Goal: Feedback & Contribution: Submit feedback/report problem

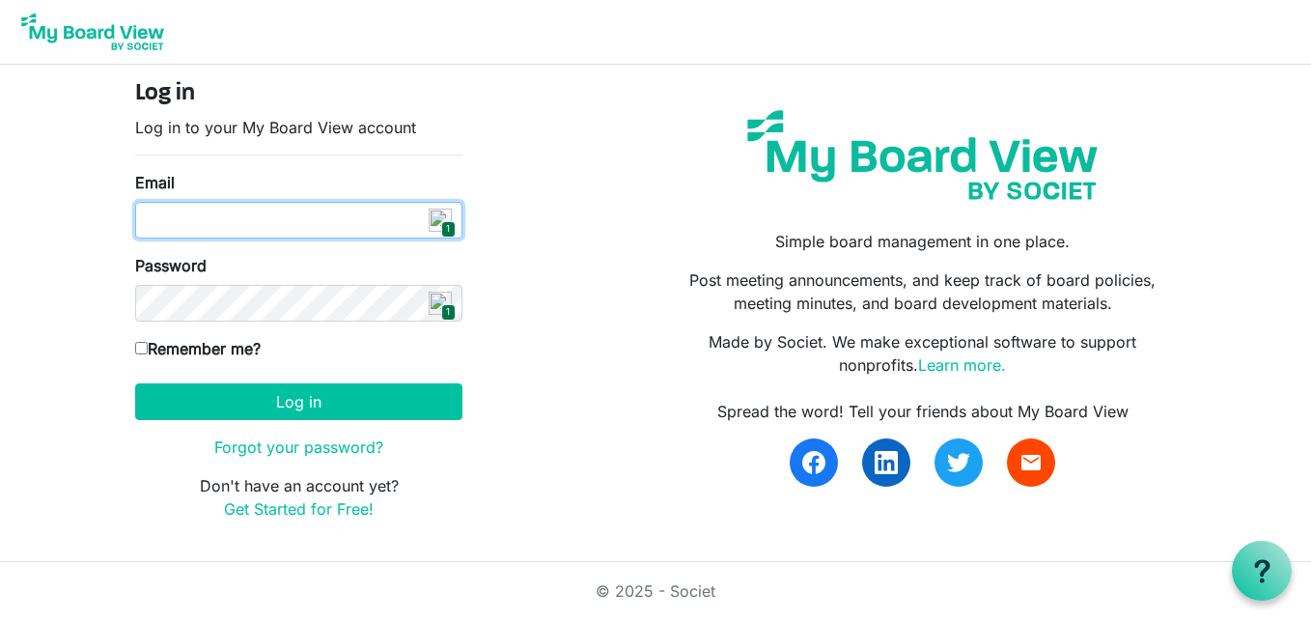
click at [261, 223] on input "Email" at bounding box center [298, 220] width 327 height 37
type input "info@creativecommunityimpact.ca"
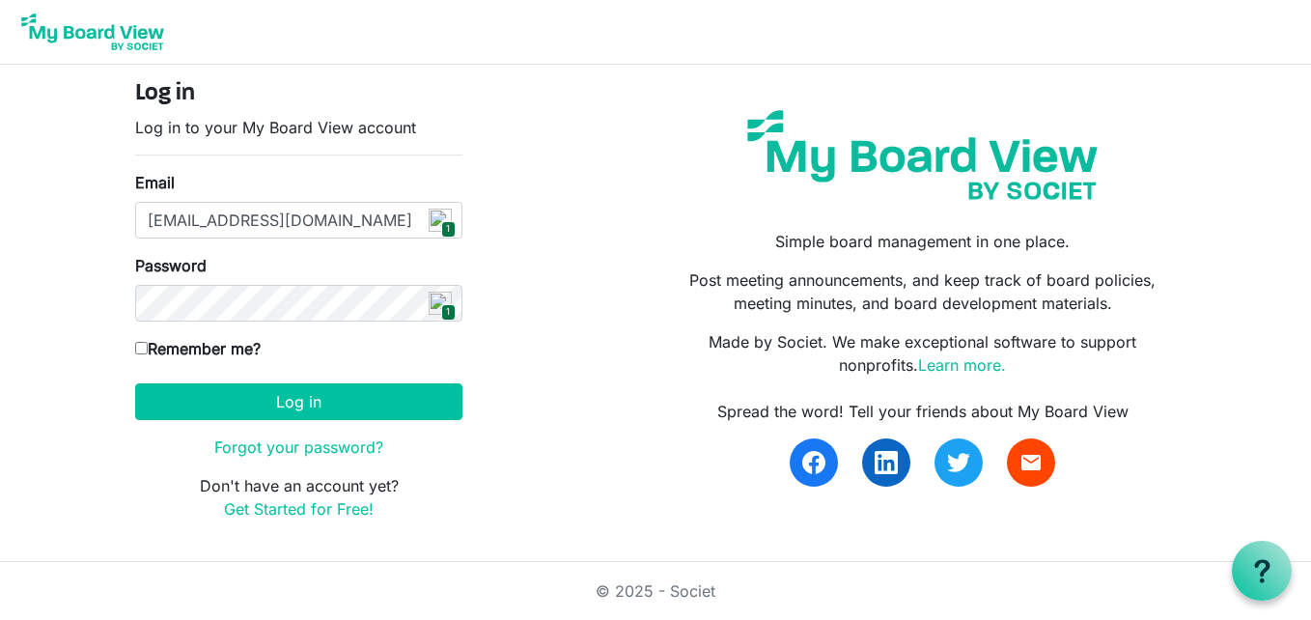
click at [443, 232] on img at bounding box center [440, 219] width 23 height 23
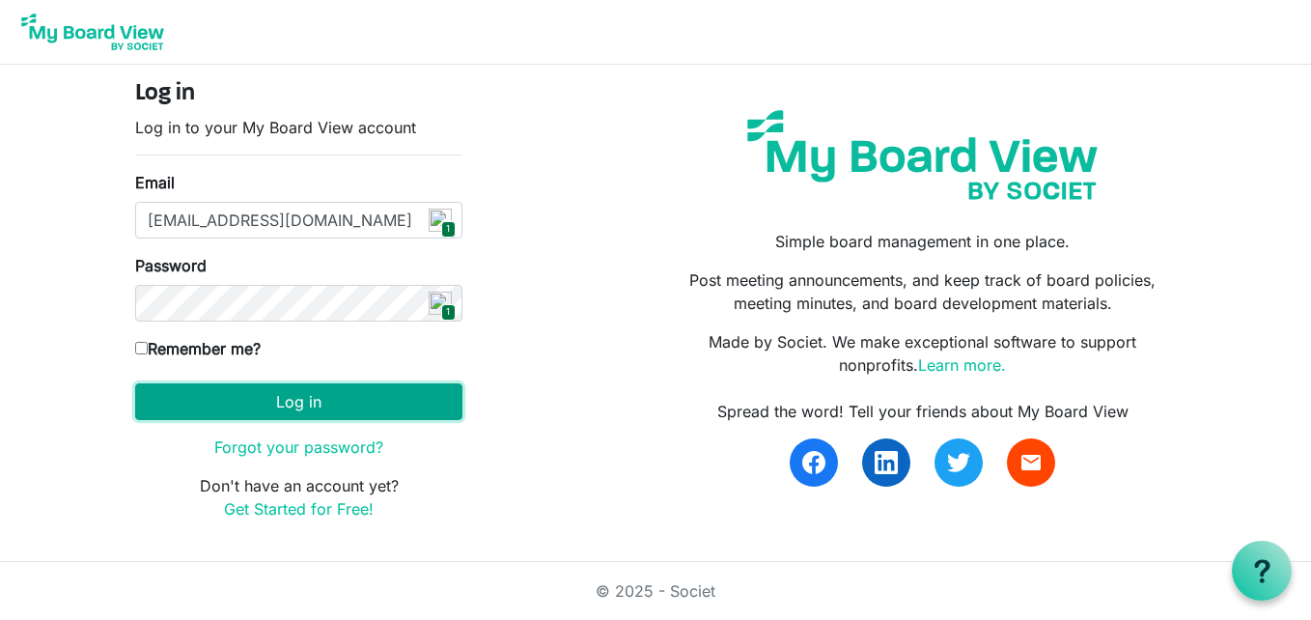
click at [346, 412] on button "Log in" at bounding box center [298, 401] width 327 height 37
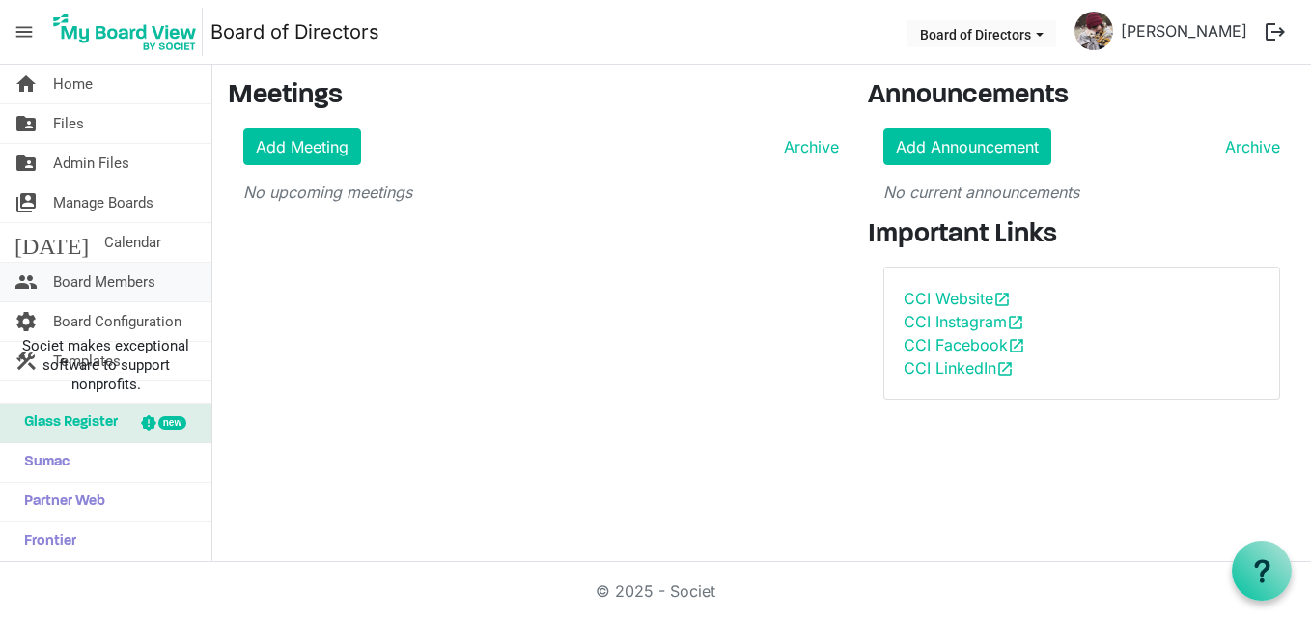
click at [111, 282] on span "Board Members" at bounding box center [104, 282] width 102 height 39
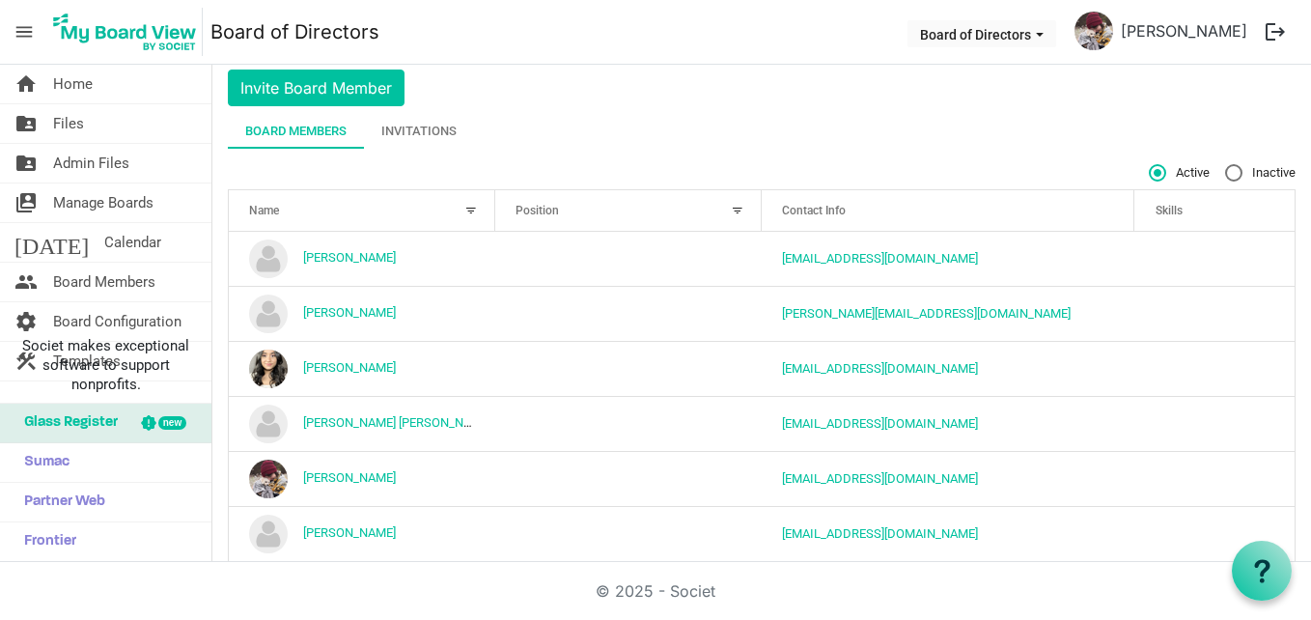
scroll to position [90, 0]
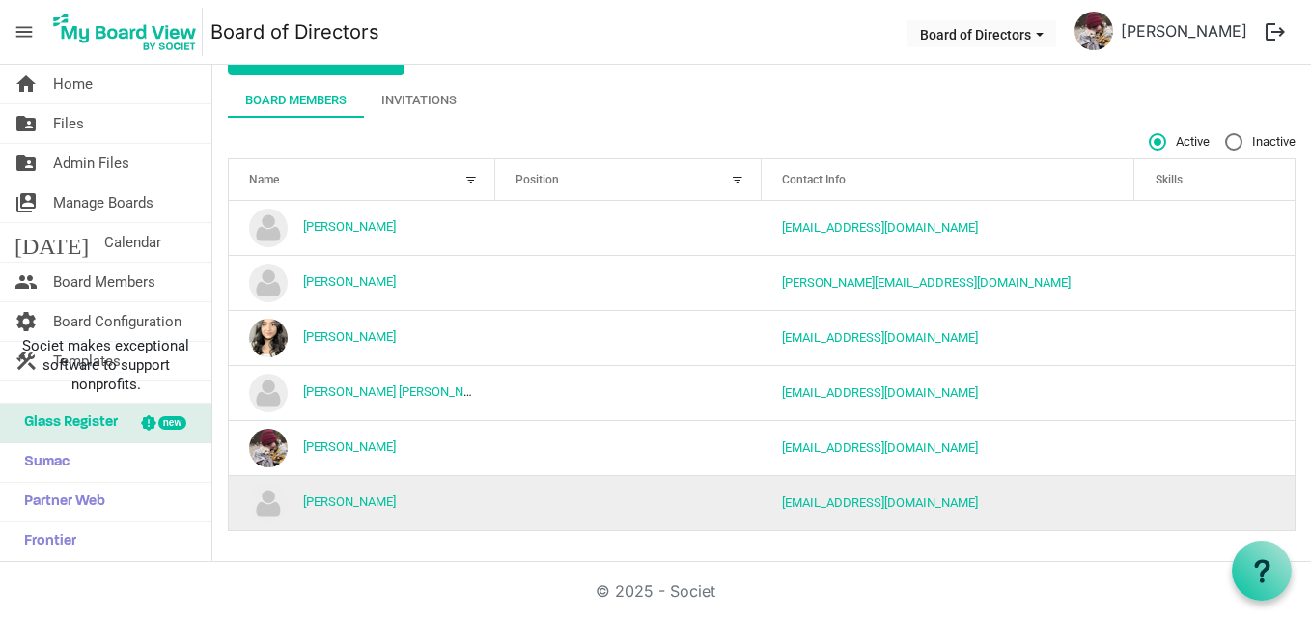
click at [1242, 503] on td "is template cell column header Skills" at bounding box center [1214, 502] width 160 height 55
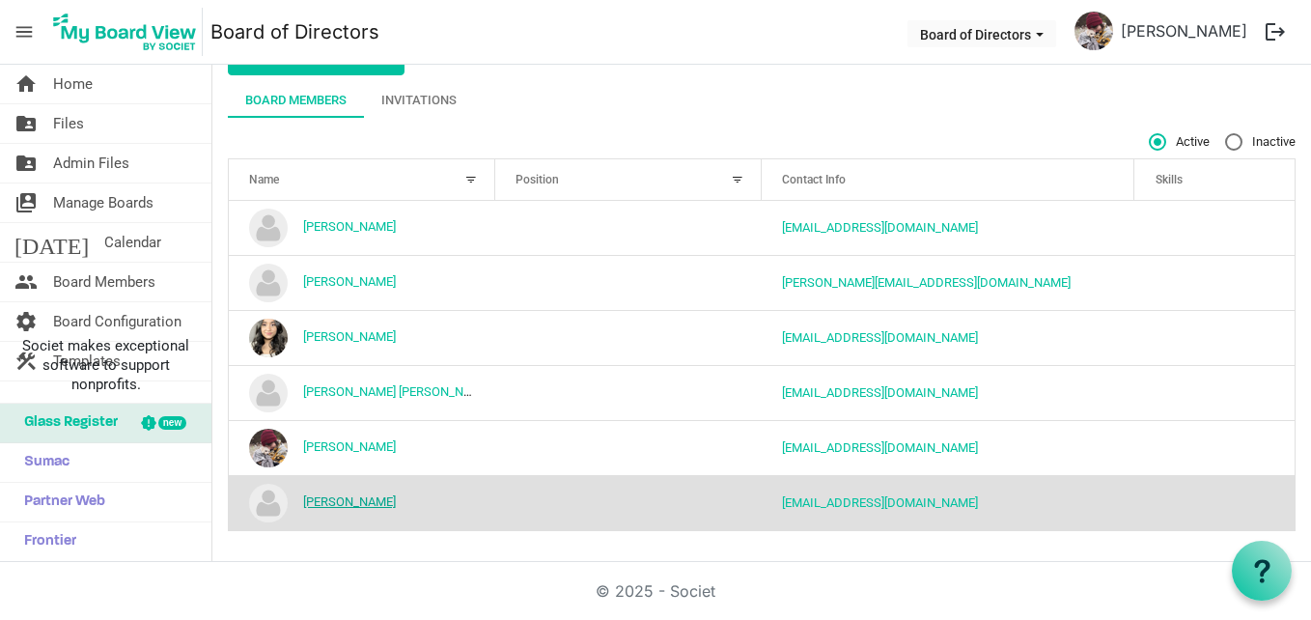
drag, startPoint x: 450, startPoint y: 505, endPoint x: 355, endPoint y: 499, distance: 94.8
click at [418, 501] on td "Robert Howlett" at bounding box center [362, 502] width 266 height 55
click at [417, 501] on td "Robert Howlett" at bounding box center [362, 502] width 266 height 55
click at [322, 490] on td "Robert Howlett" at bounding box center [362, 502] width 266 height 55
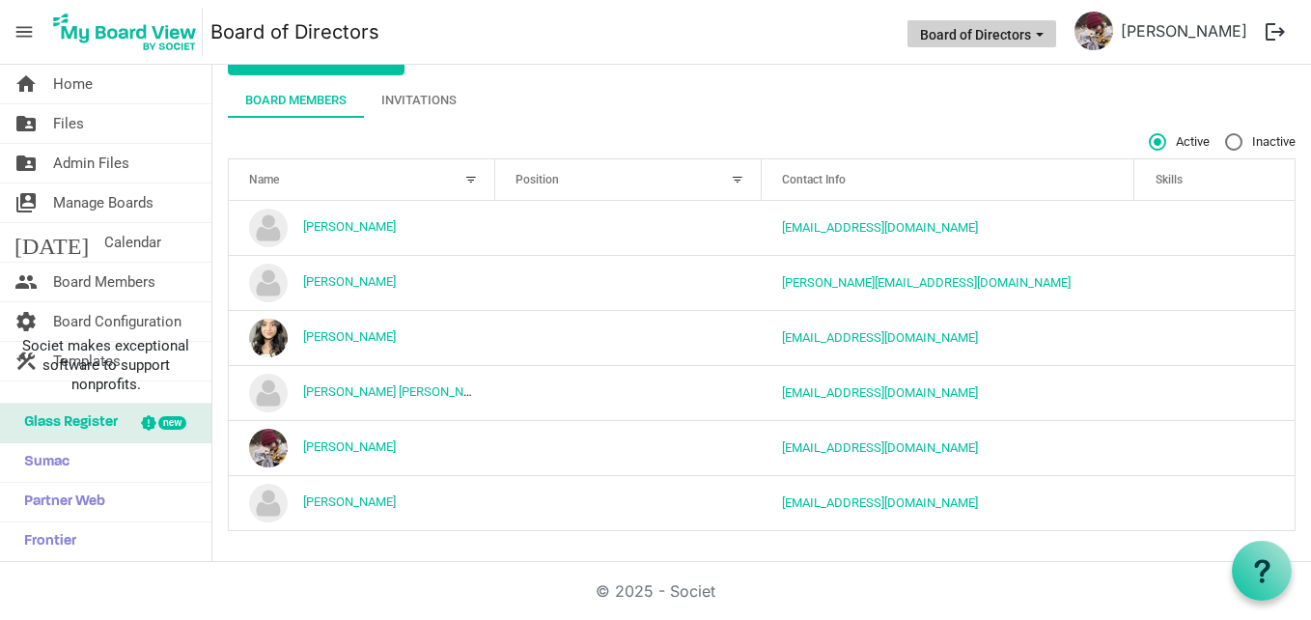
click at [1031, 31] on span "Board of Directors dropdownbutton" at bounding box center [1039, 35] width 17 height 8
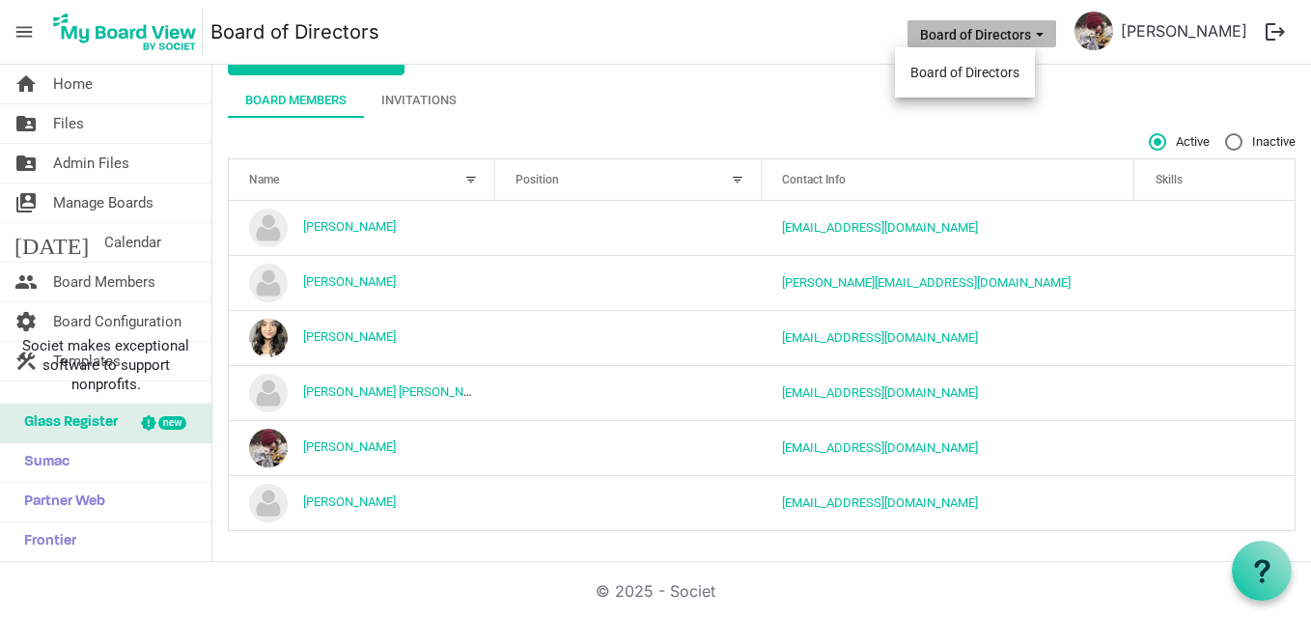
click at [1031, 31] on span "Board of Directors dropdownbutton" at bounding box center [1039, 35] width 17 height 8
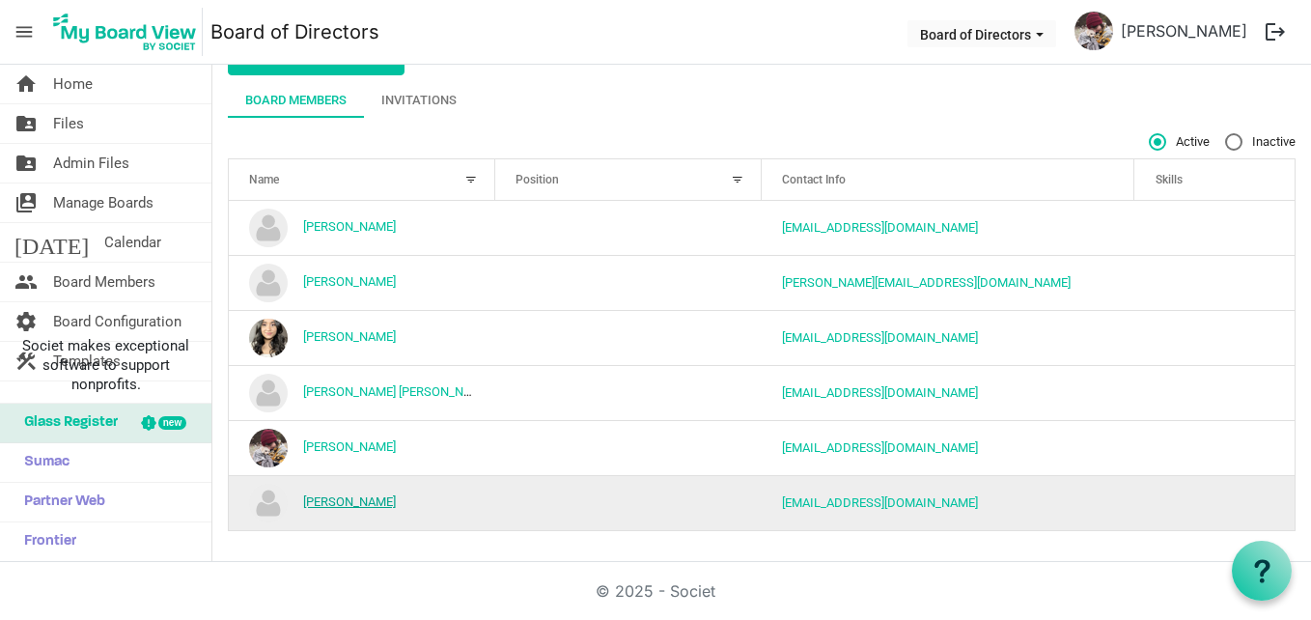
click at [343, 499] on link "Robert Howlett" at bounding box center [349, 501] width 93 height 14
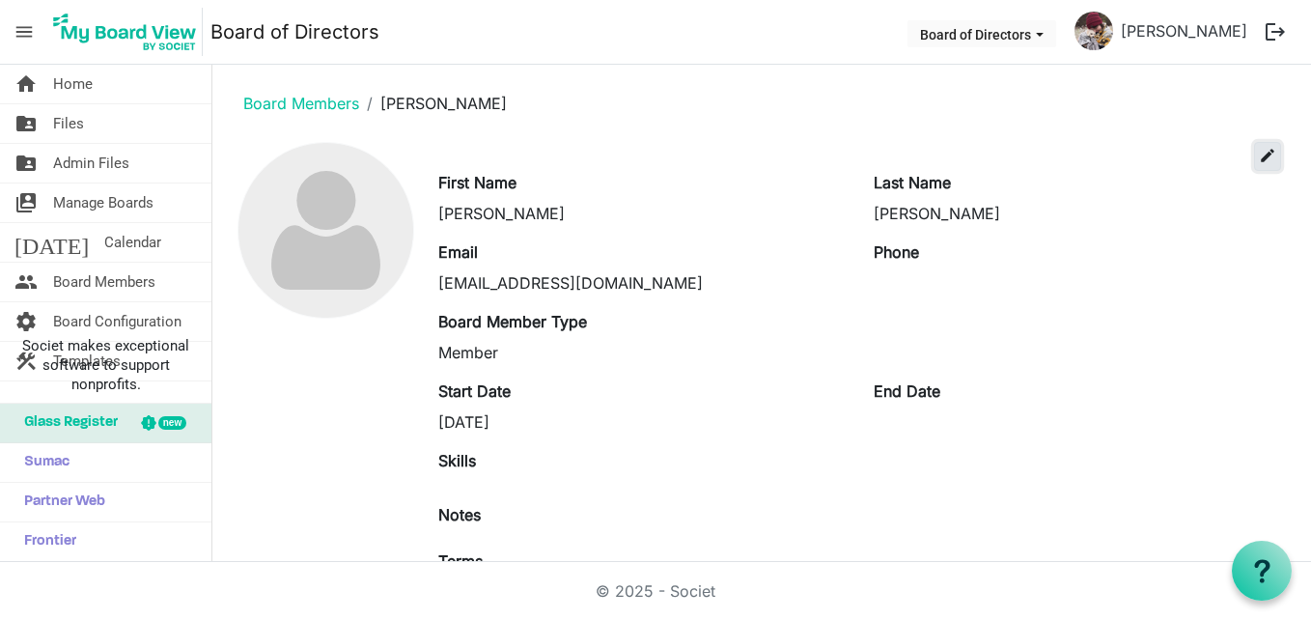
click at [1255, 146] on button "edit" at bounding box center [1267, 156] width 27 height 29
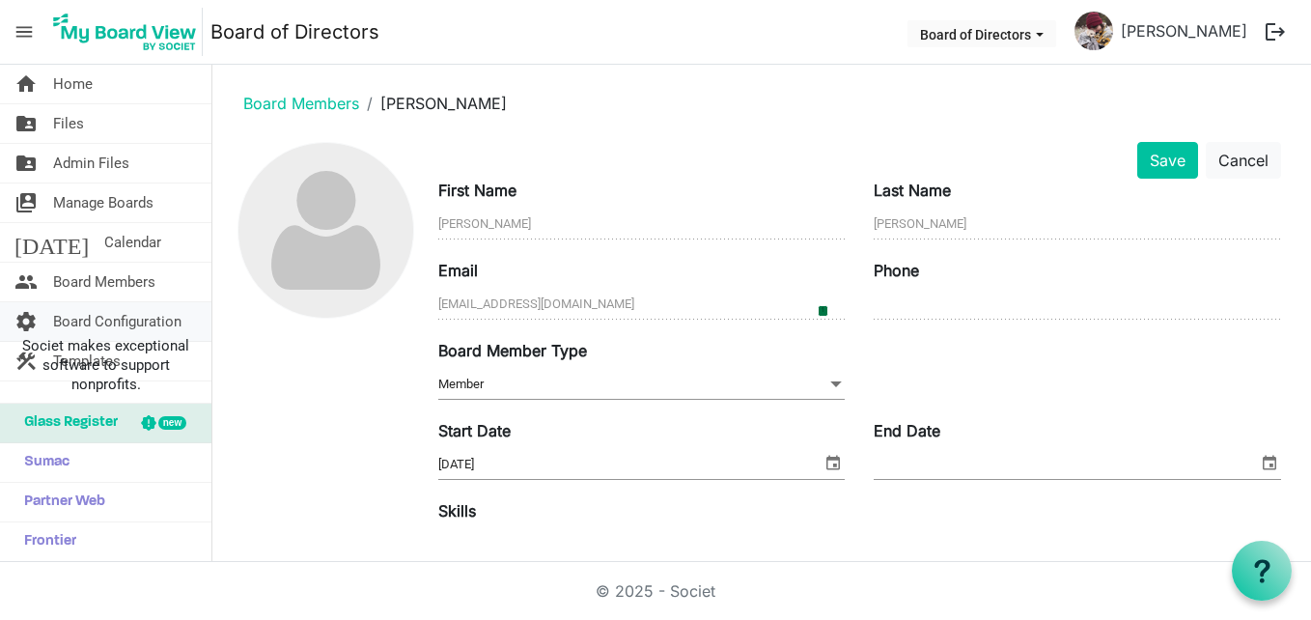
click at [147, 321] on span "Board Configuration" at bounding box center [117, 321] width 128 height 39
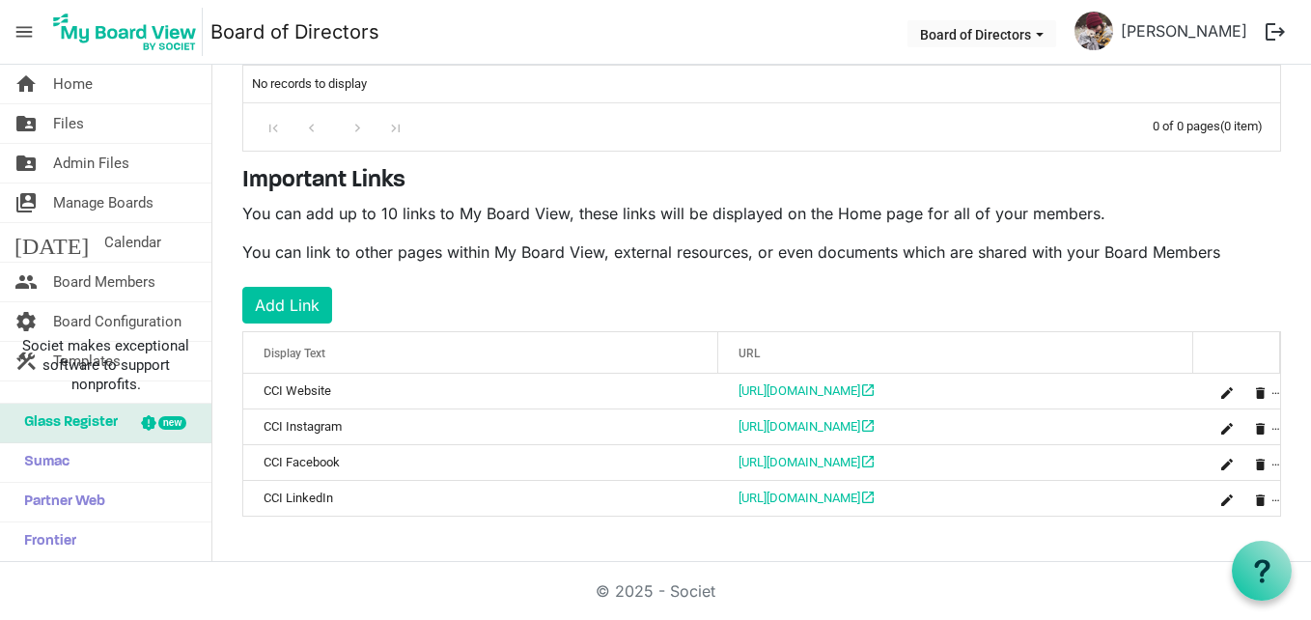
scroll to position [421, 0]
click at [128, 205] on span "Manage Boards" at bounding box center [103, 202] width 100 height 39
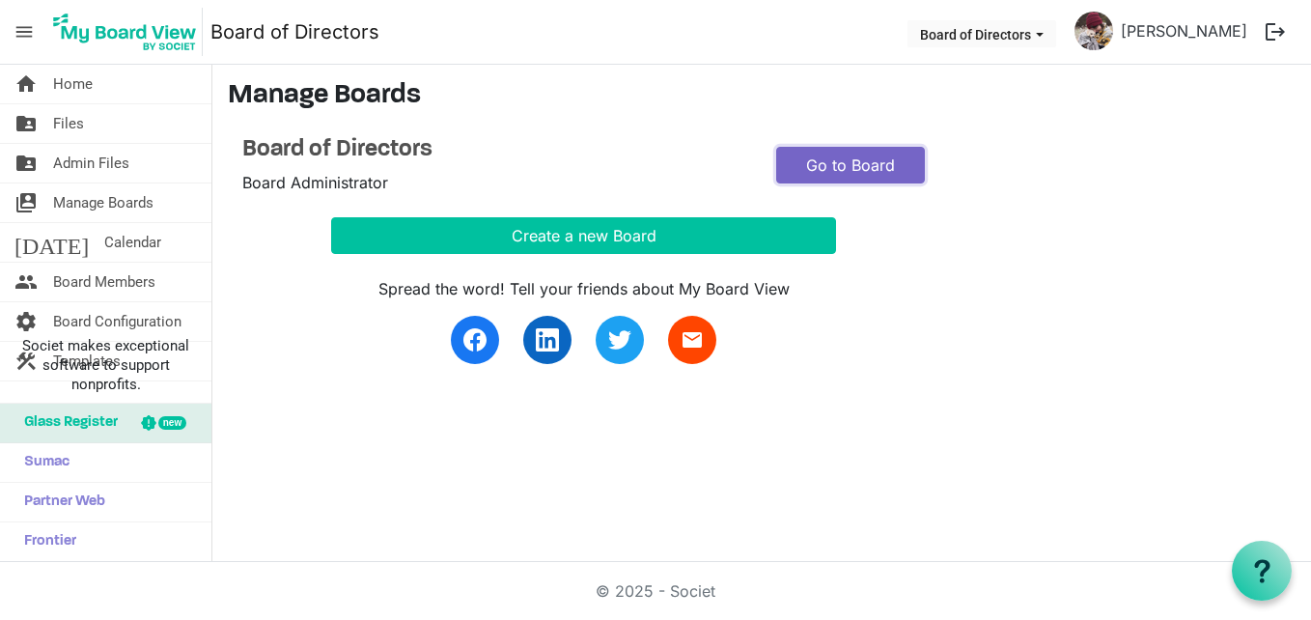
click at [826, 163] on link "Go to Board" at bounding box center [850, 165] width 149 height 37
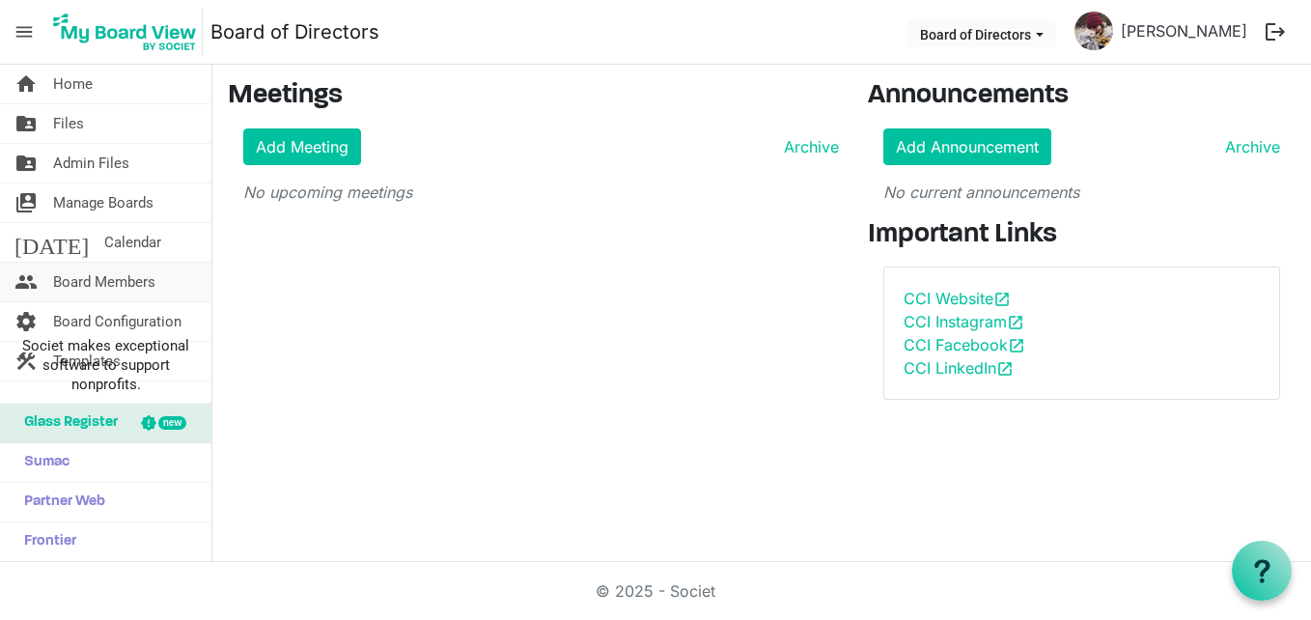
click at [144, 287] on span "Board Members" at bounding box center [104, 282] width 102 height 39
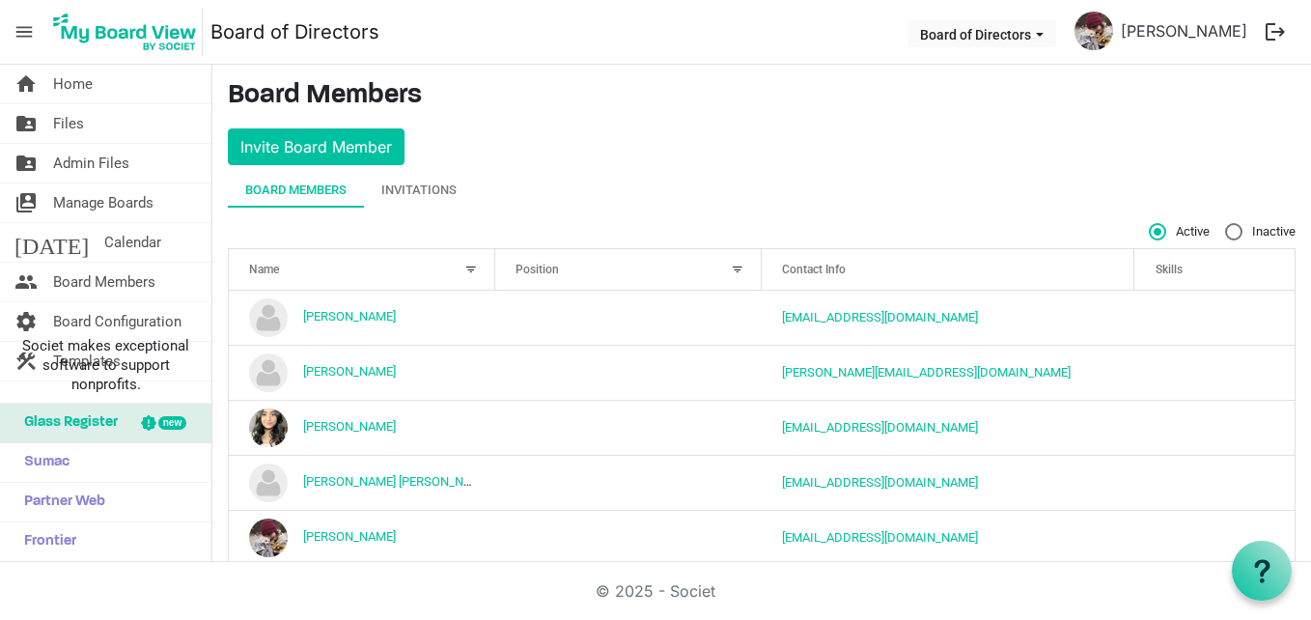
click at [466, 266] on div at bounding box center [470, 269] width 21 height 21
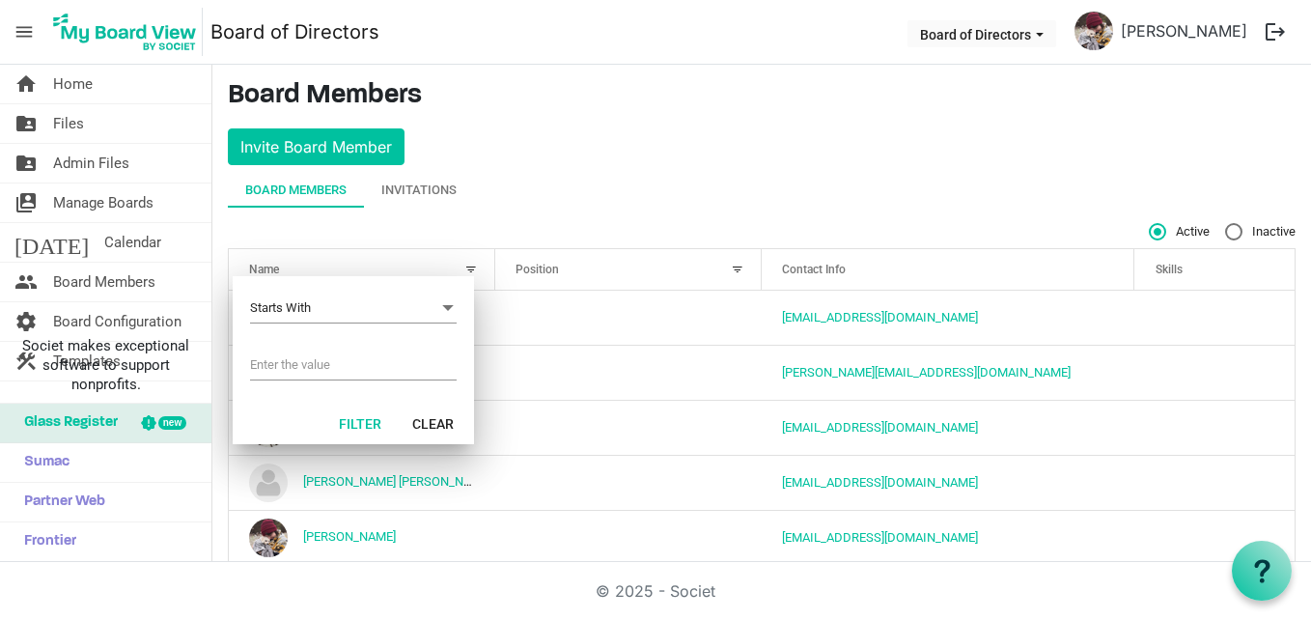
click at [466, 266] on div at bounding box center [470, 269] width 21 height 21
click at [961, 138] on main "Board Members Invite Board Member Board Members Invitations Active Inactive Nam…" at bounding box center [761, 358] width 1098 height 587
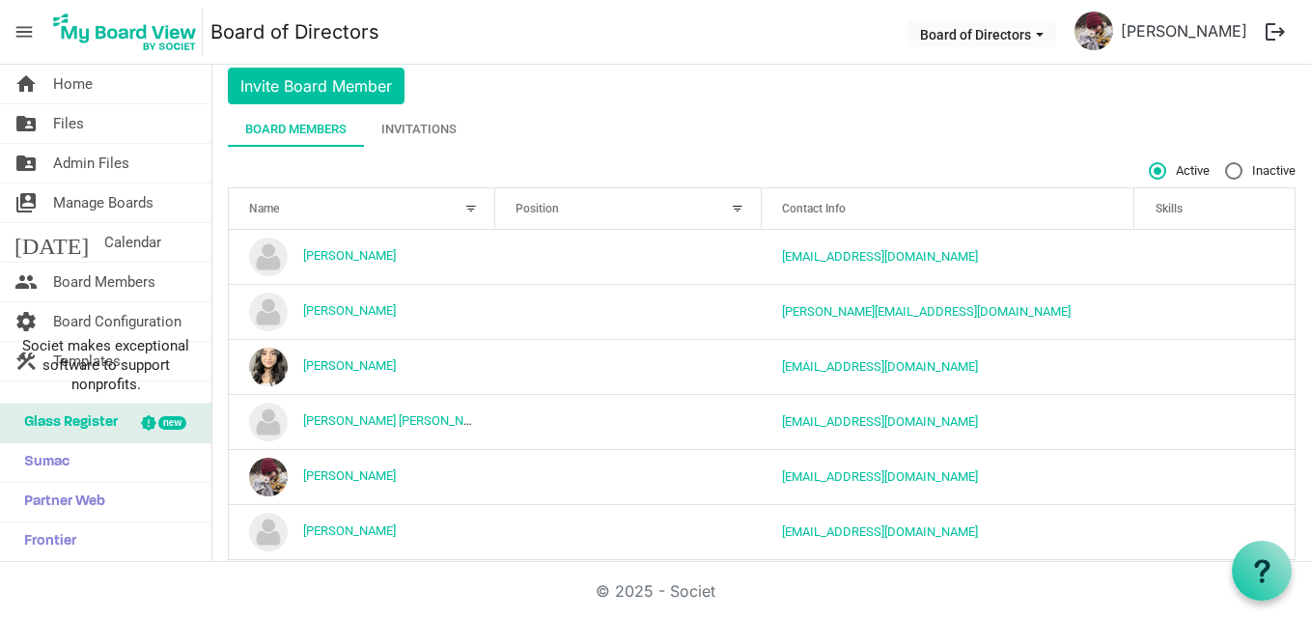
scroll to position [90, 0]
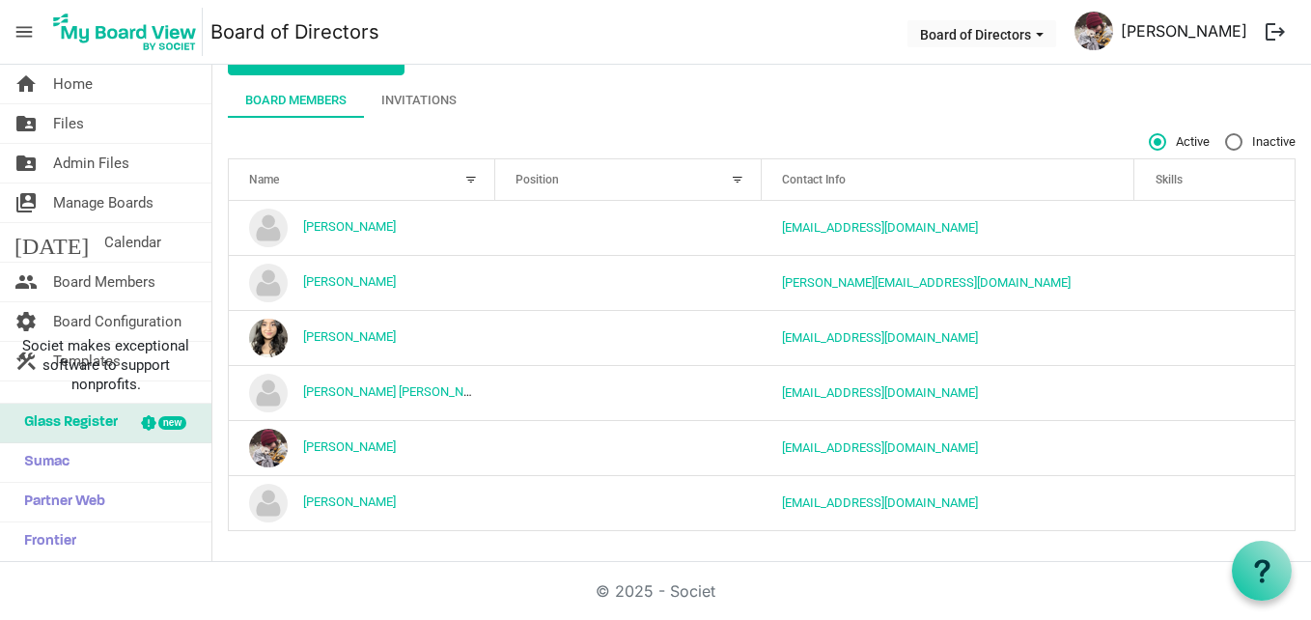
click at [1186, 33] on link "[PERSON_NAME]" at bounding box center [1184, 31] width 142 height 39
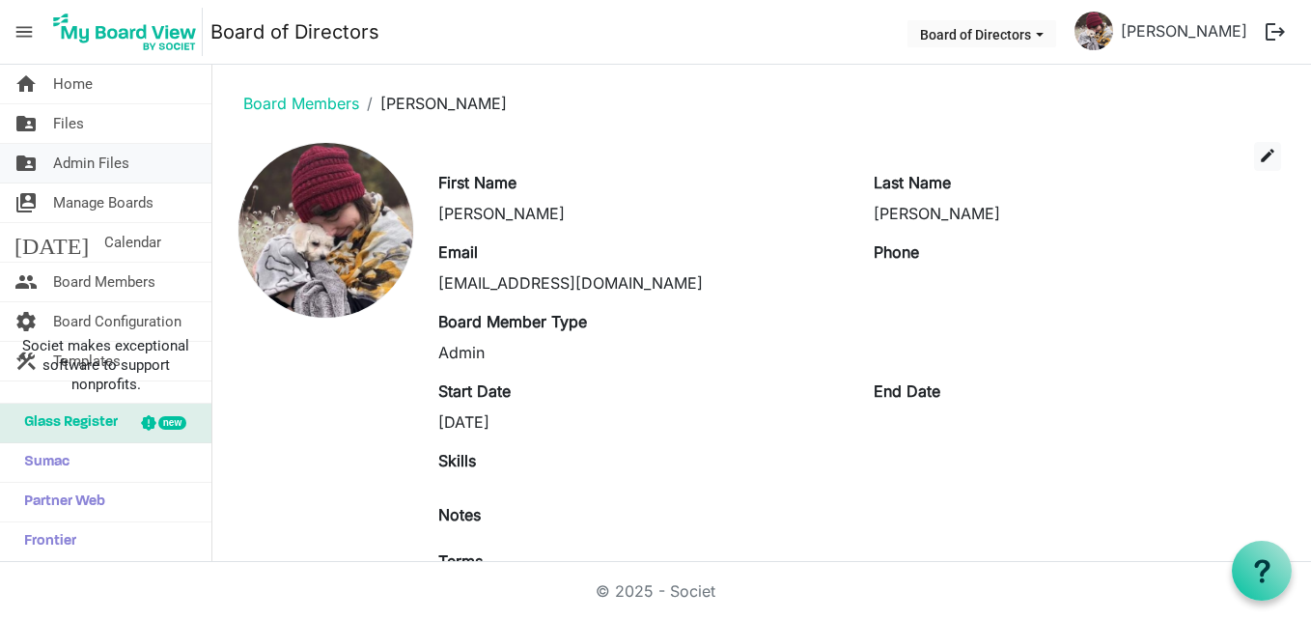
click at [126, 160] on span "Admin Files" at bounding box center [91, 163] width 76 height 39
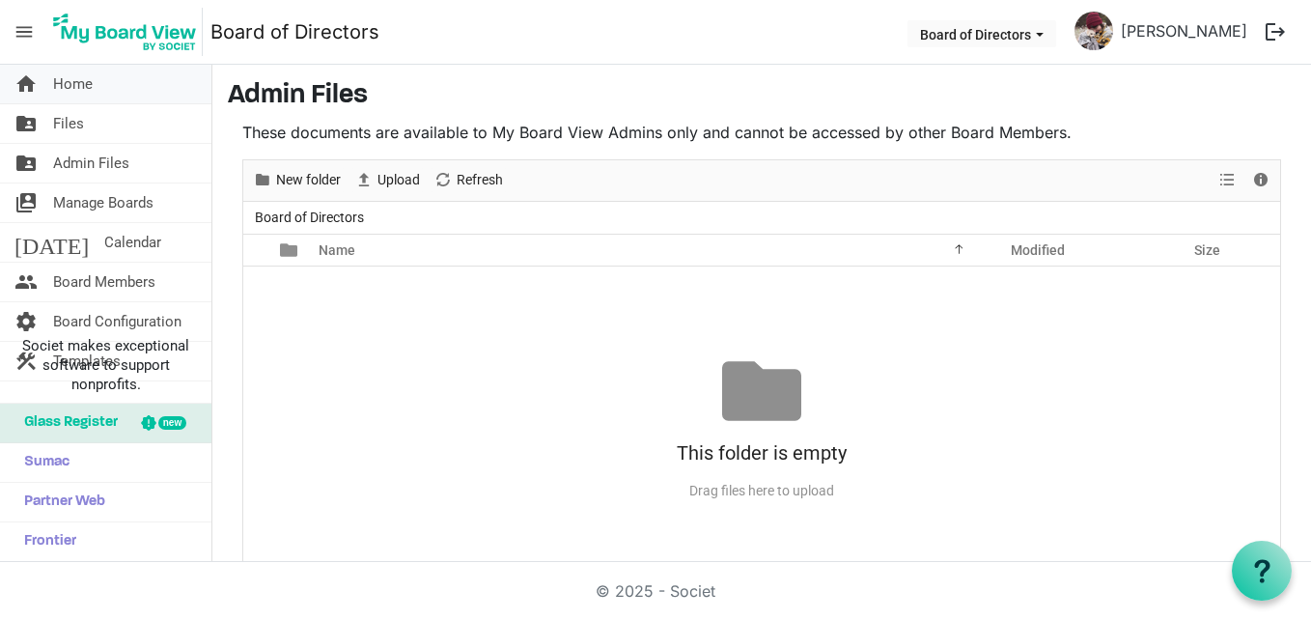
click at [64, 95] on span "Home" at bounding box center [73, 84] width 40 height 39
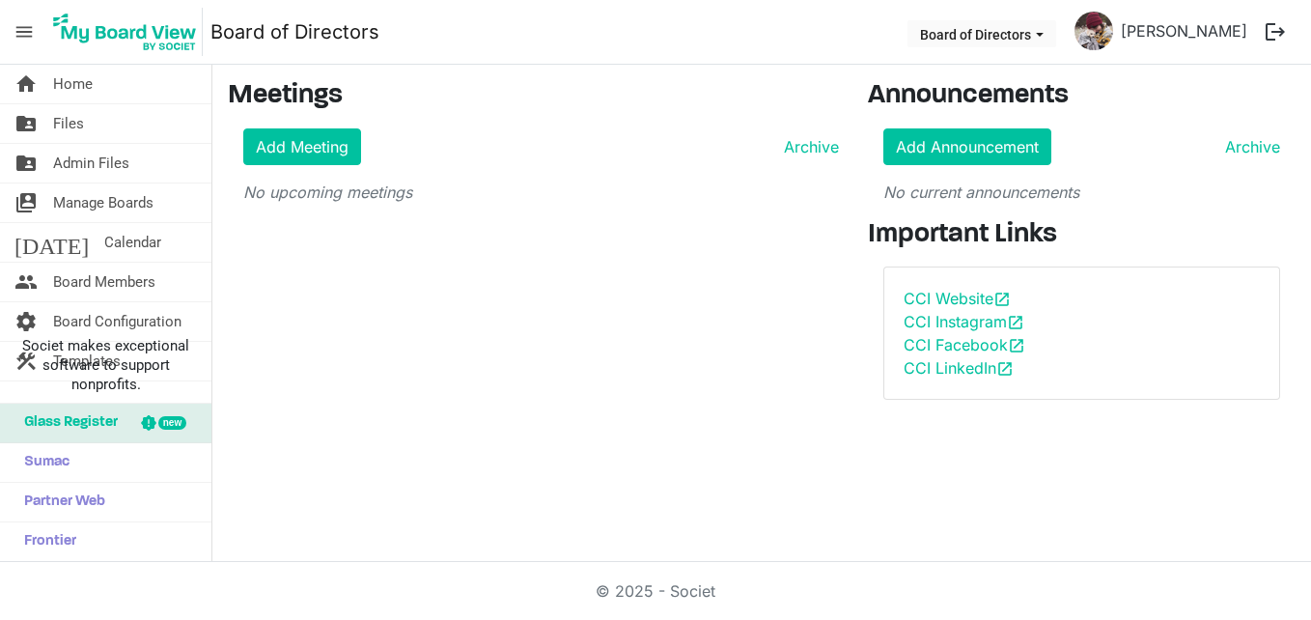
click at [17, 25] on span "menu" at bounding box center [24, 32] width 37 height 37
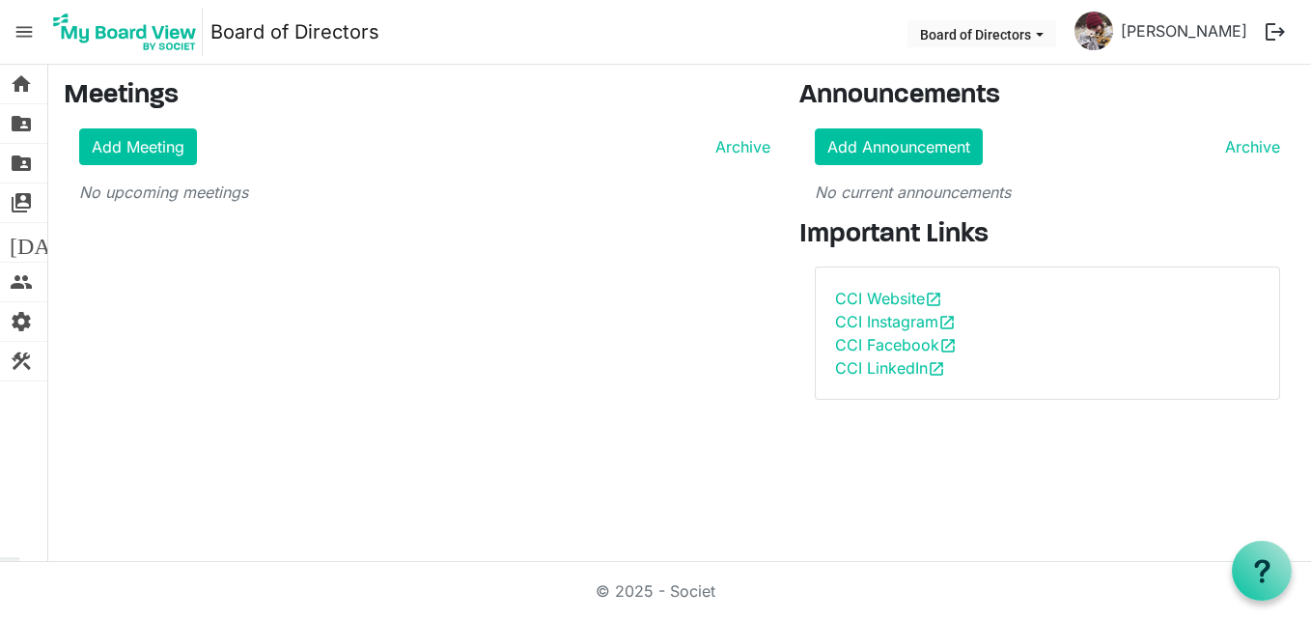
click at [23, 32] on span "menu" at bounding box center [24, 32] width 37 height 37
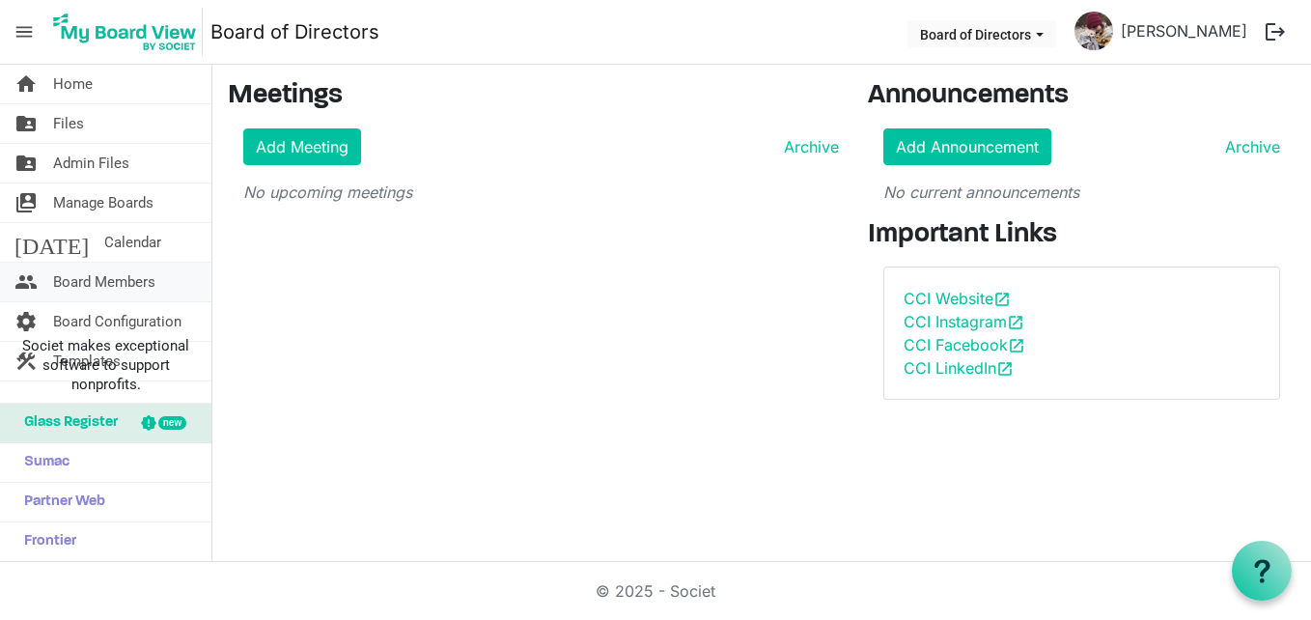
click at [133, 279] on span "Board Members" at bounding box center [104, 282] width 102 height 39
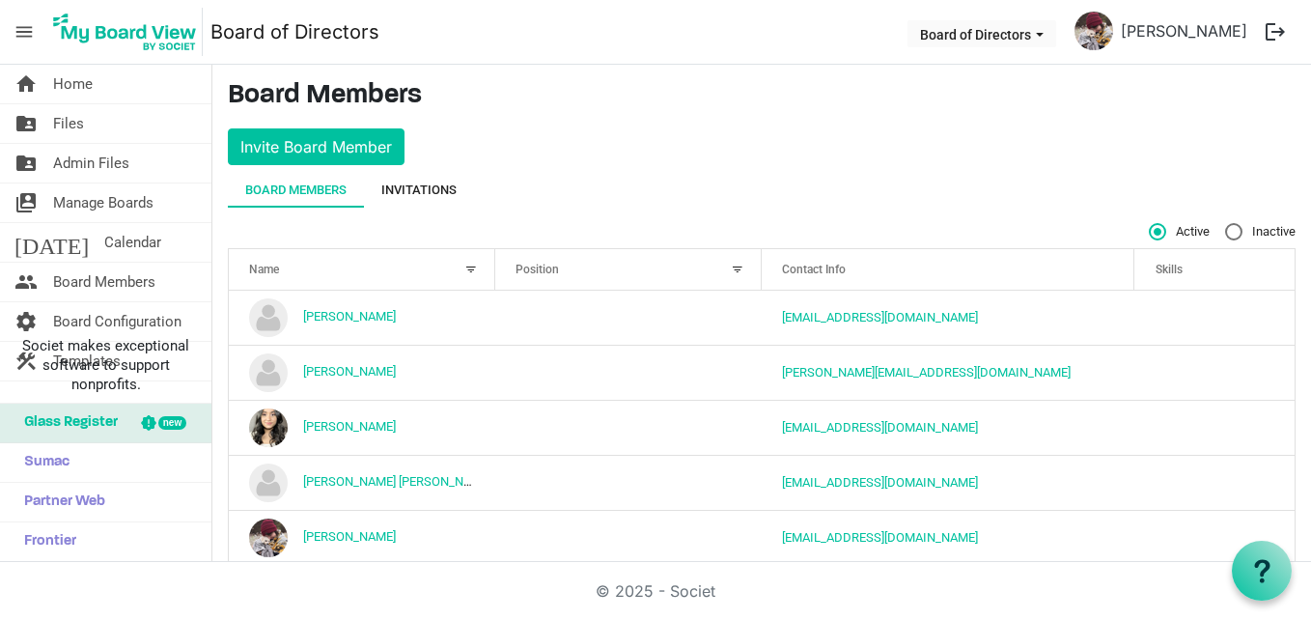
click at [433, 194] on div "Invitations" at bounding box center [418, 189] width 75 height 19
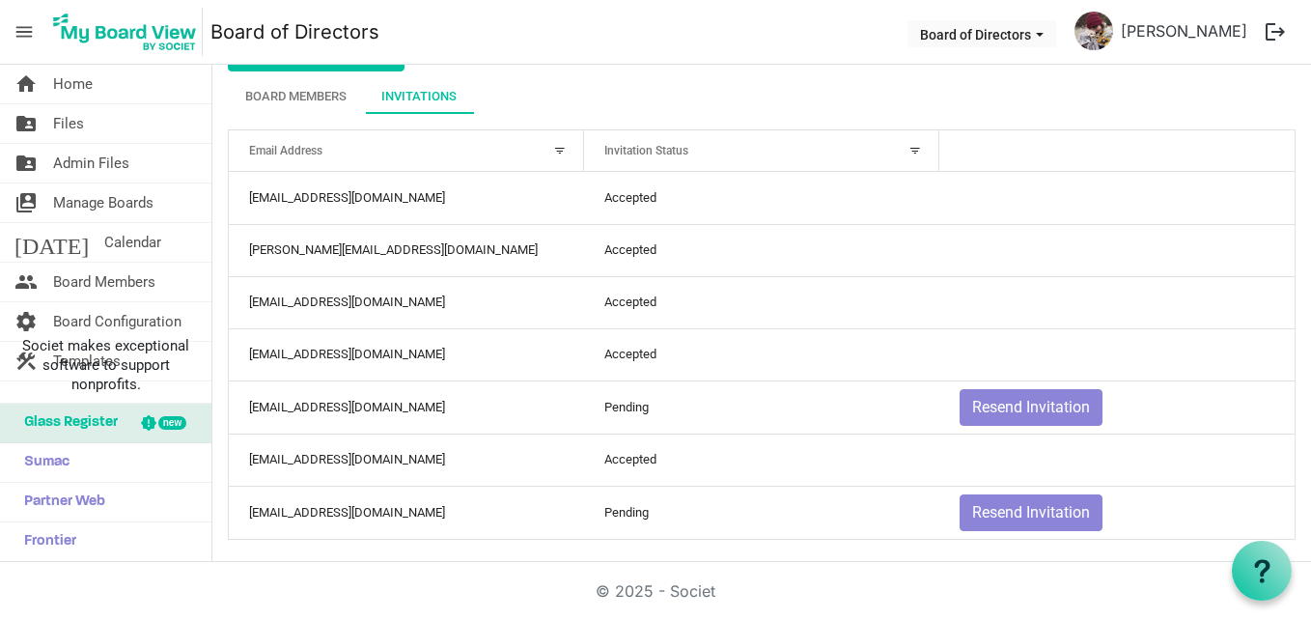
scroll to position [102, 0]
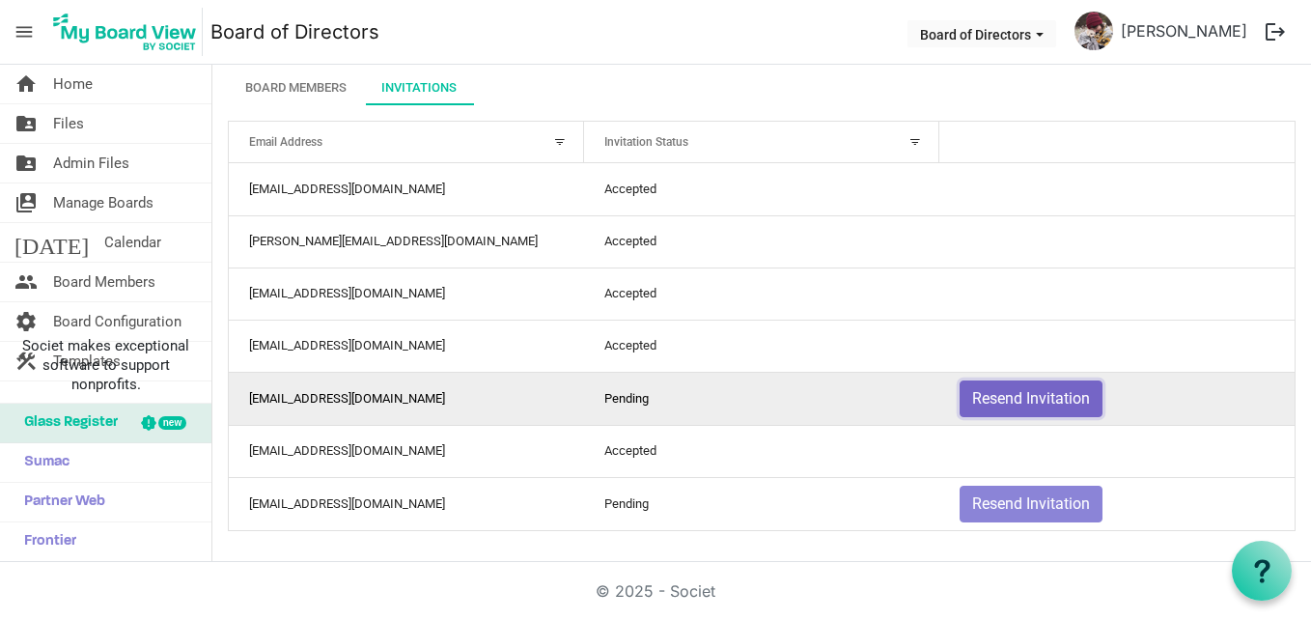
click at [1063, 404] on button "Resend Invitation" at bounding box center [1030, 398] width 143 height 37
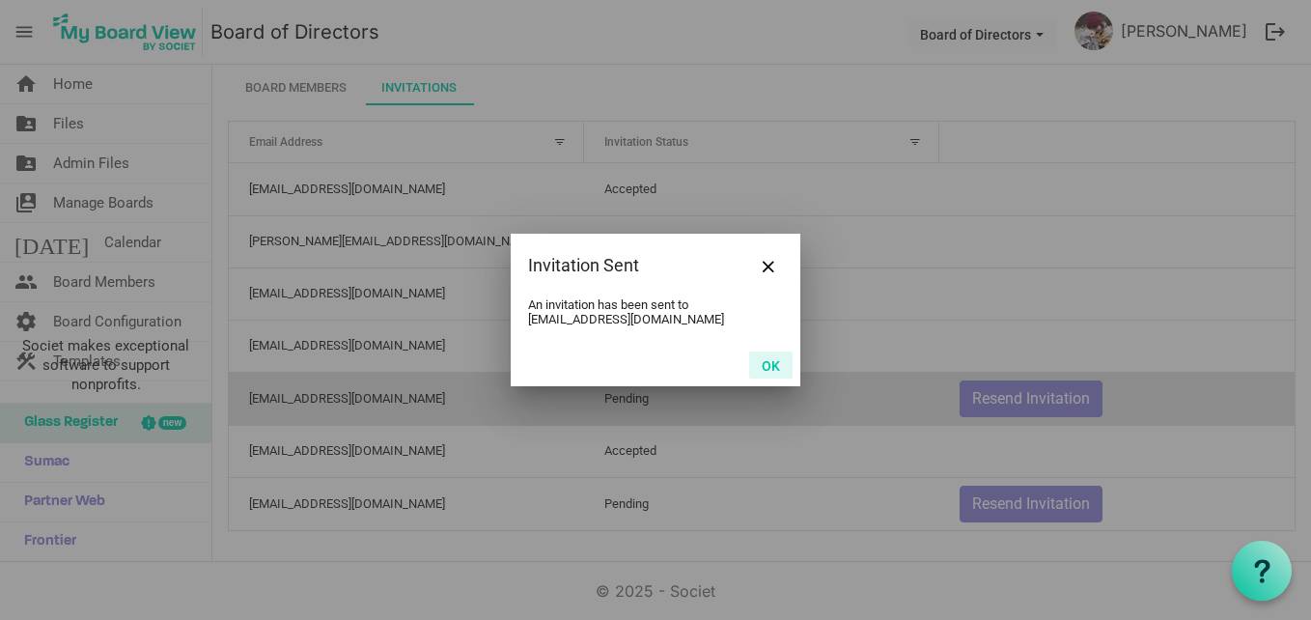
click at [769, 365] on button "OK" at bounding box center [770, 364] width 43 height 27
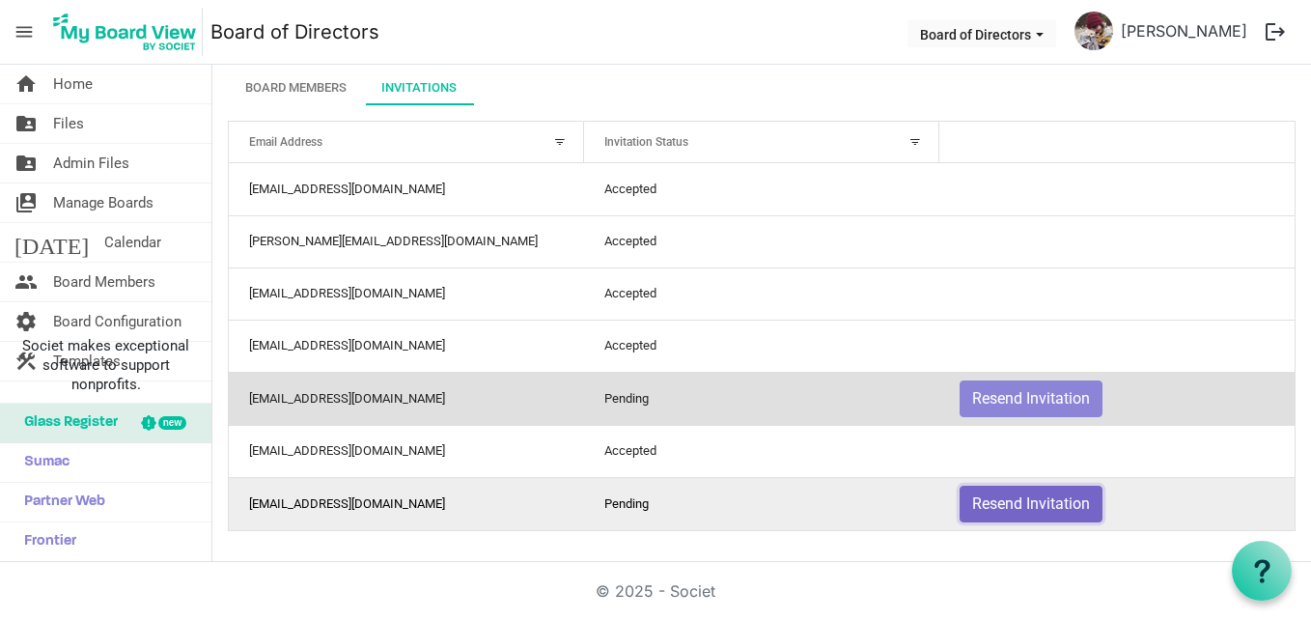
click at [985, 498] on button "Resend Invitation" at bounding box center [1030, 504] width 143 height 37
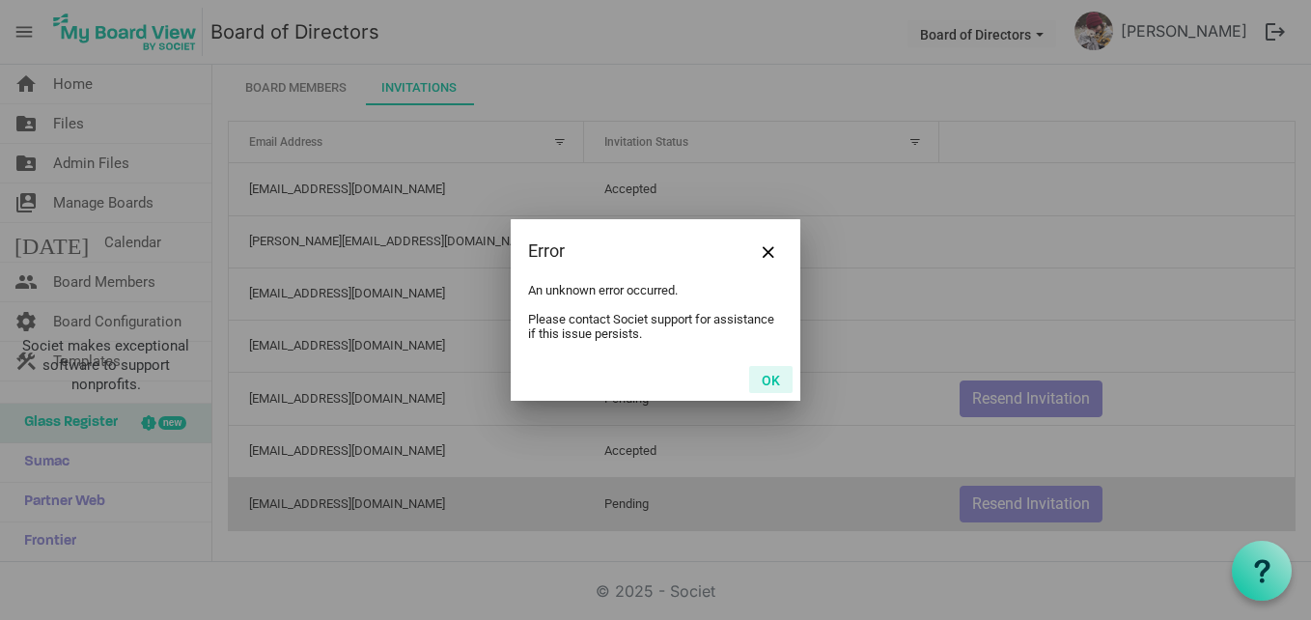
click at [762, 378] on button "OK" at bounding box center [770, 379] width 43 height 27
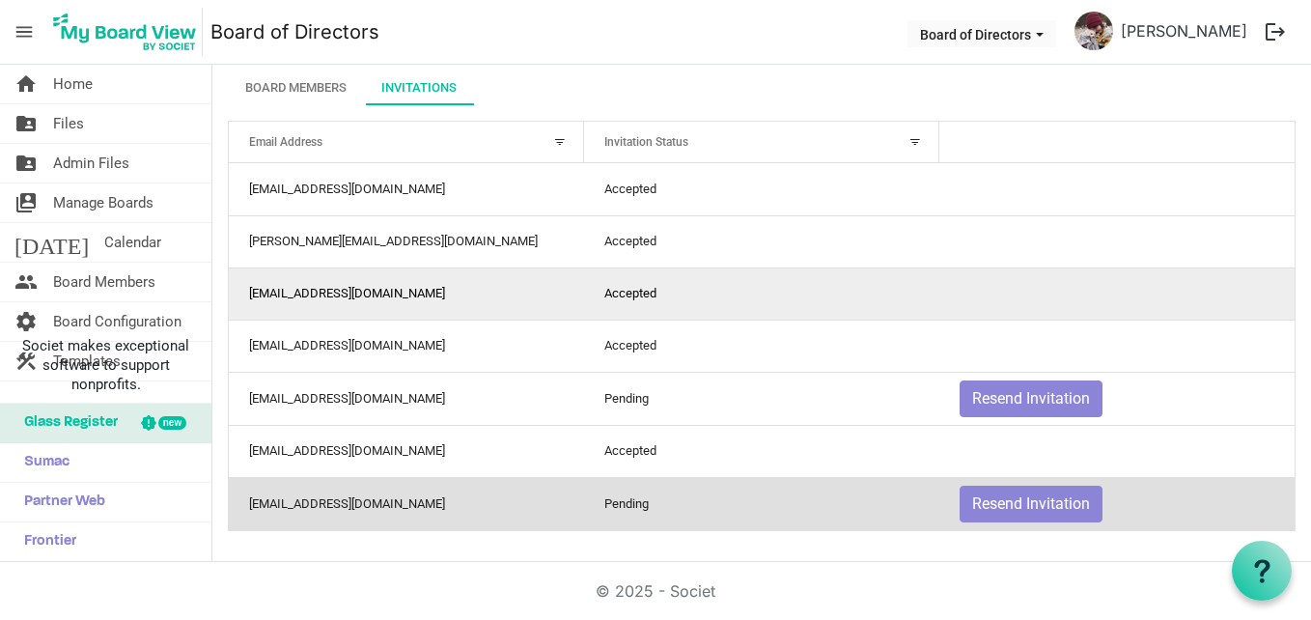
click at [660, 291] on td "Accepted" at bounding box center [761, 293] width 355 height 52
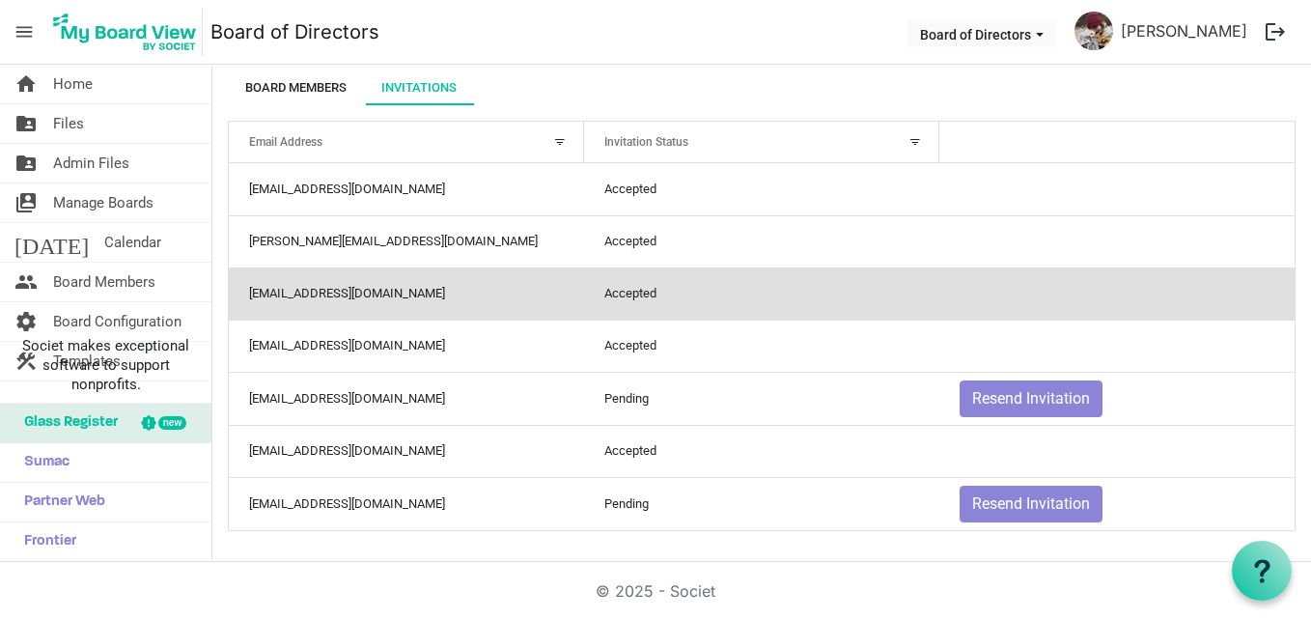
click at [297, 79] on div "Board Members" at bounding box center [295, 87] width 101 height 19
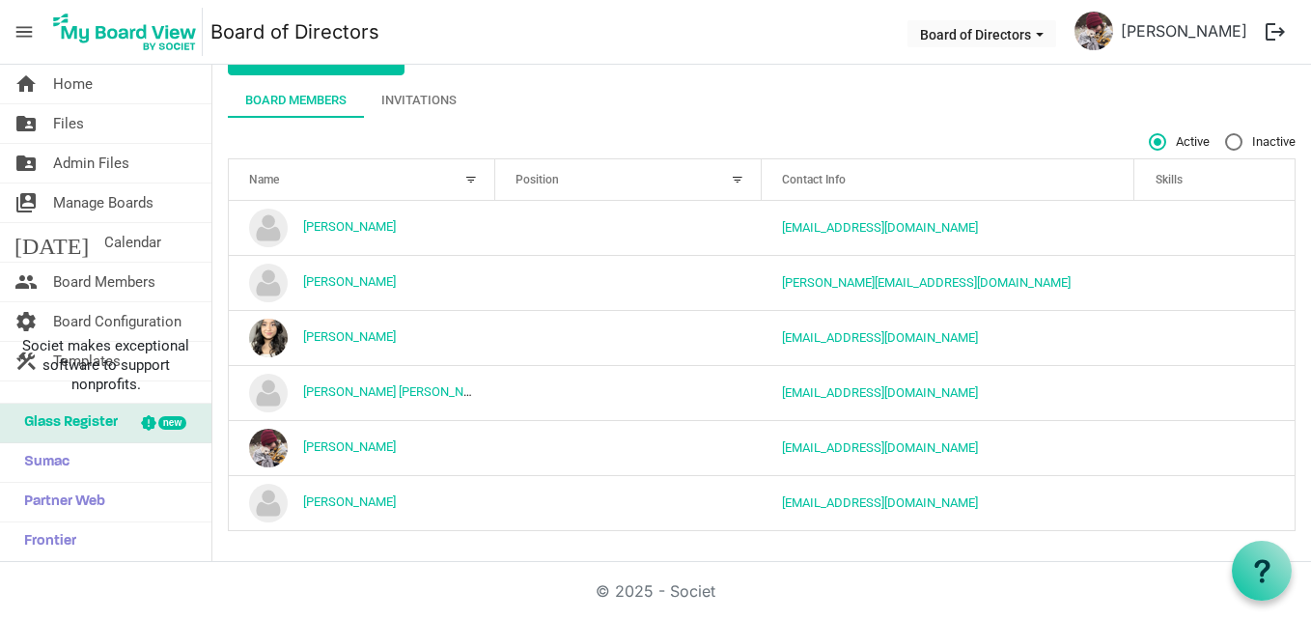
scroll to position [90, 0]
click at [1256, 572] on icon at bounding box center [1262, 571] width 24 height 24
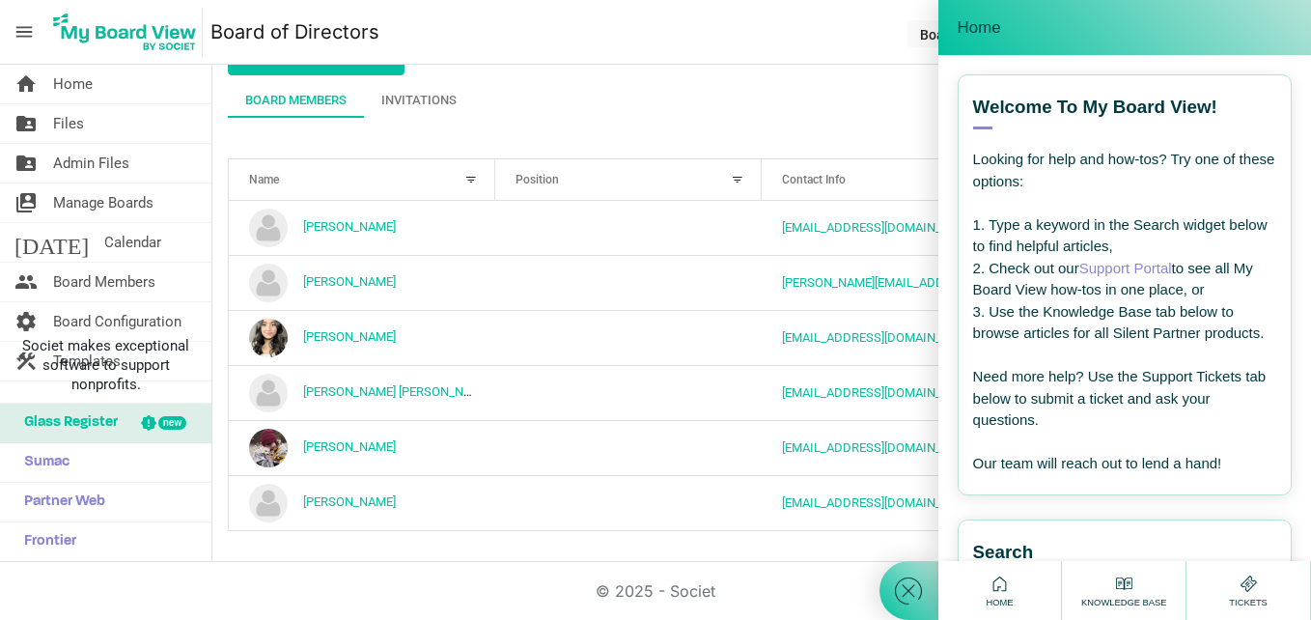
click at [1123, 269] on link "Support Portal" at bounding box center [1125, 268] width 93 height 16
click at [806, 31] on nav "menu Board of Directors Board of Directors Jacquelyn Miccolis logout" at bounding box center [655, 32] width 1311 height 65
click at [676, 548] on main "Board Members Invite Board Member Board Members Invitations Active Inactive Nam…" at bounding box center [761, 268] width 1098 height 587
click at [67, 278] on span "Board Members" at bounding box center [104, 282] width 102 height 39
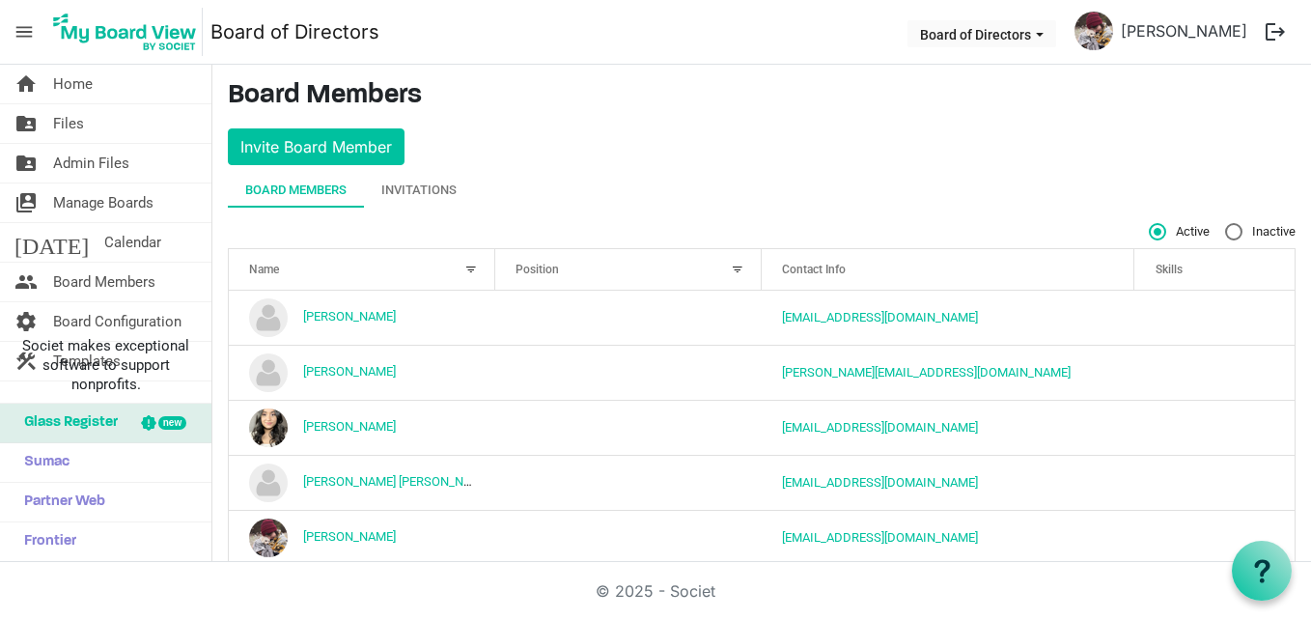
scroll to position [90, 0]
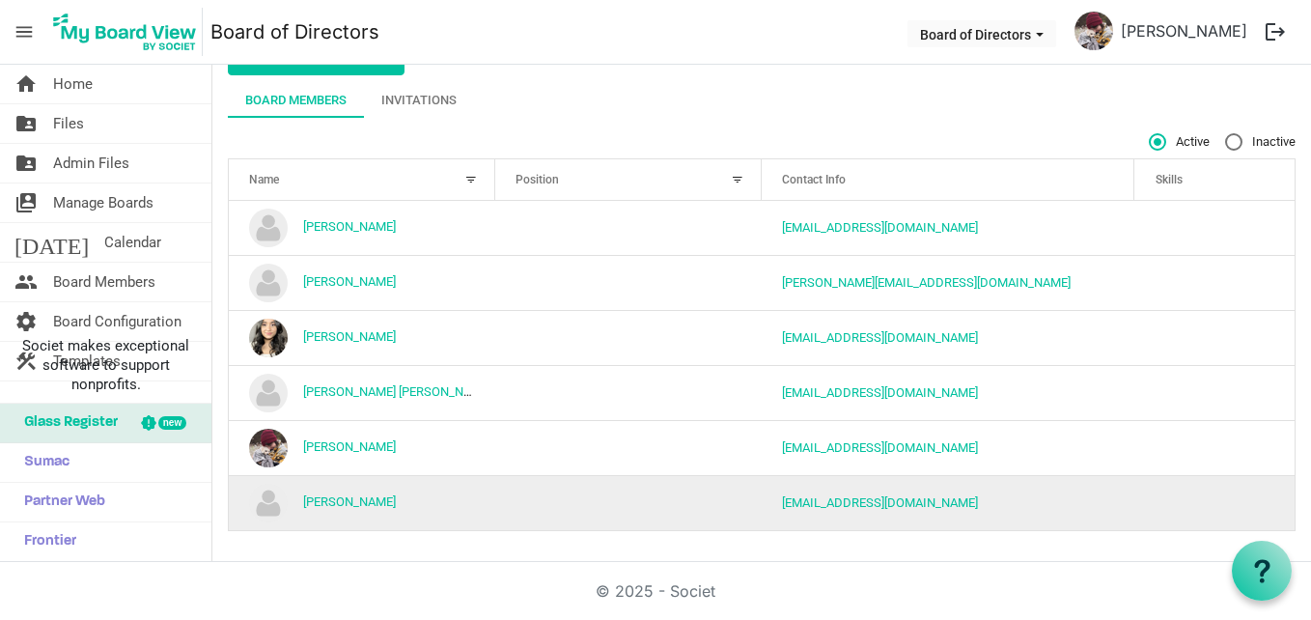
click at [1074, 511] on td "[EMAIL_ADDRESS][DOMAIN_NAME]" at bounding box center [948, 502] width 373 height 55
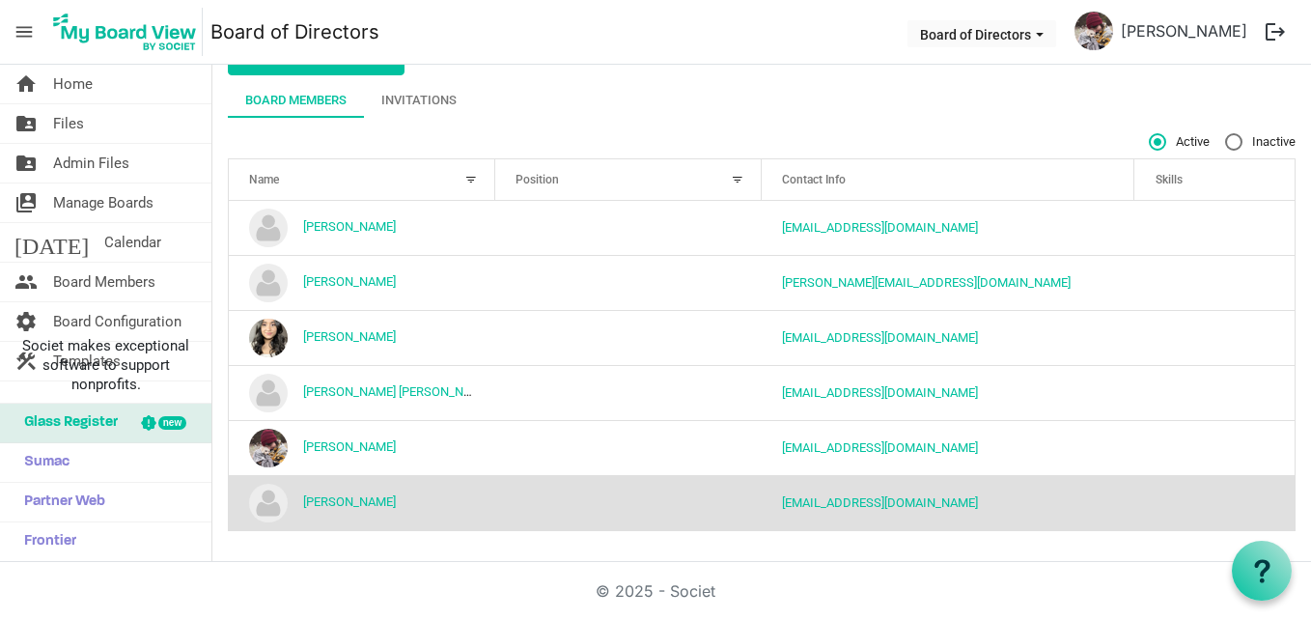
click at [273, 496] on img "Robert Howlett is template cell column header Name" at bounding box center [268, 503] width 39 height 39
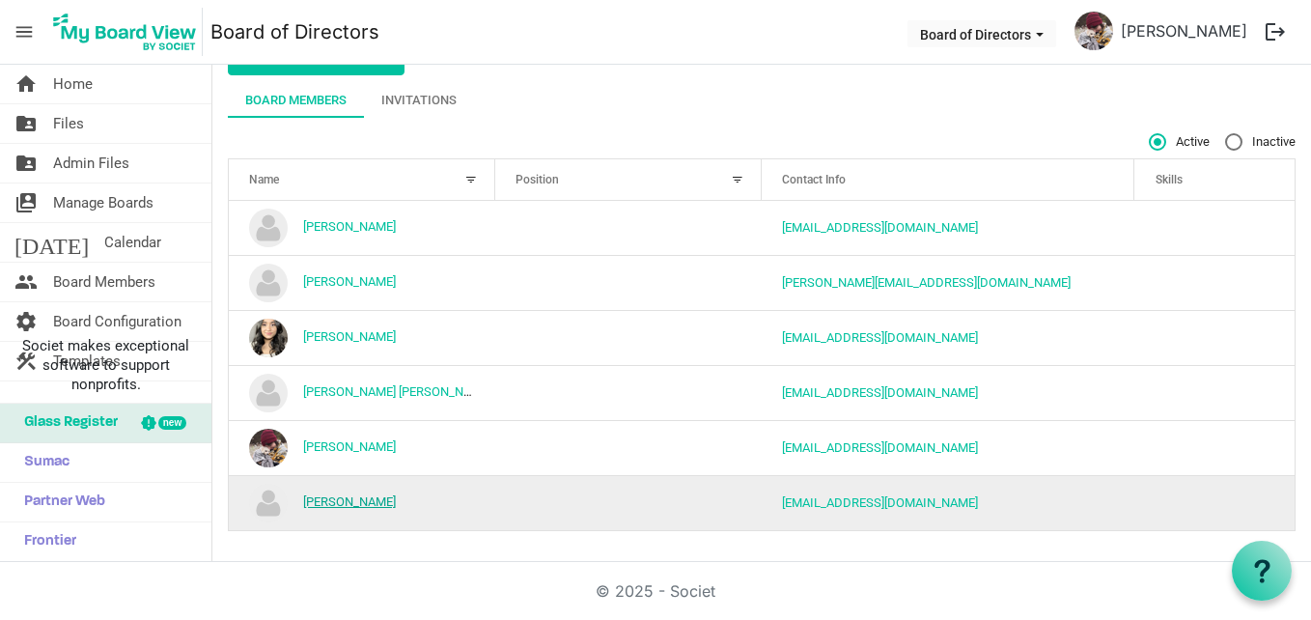
click at [313, 500] on link "[PERSON_NAME]" at bounding box center [349, 501] width 93 height 14
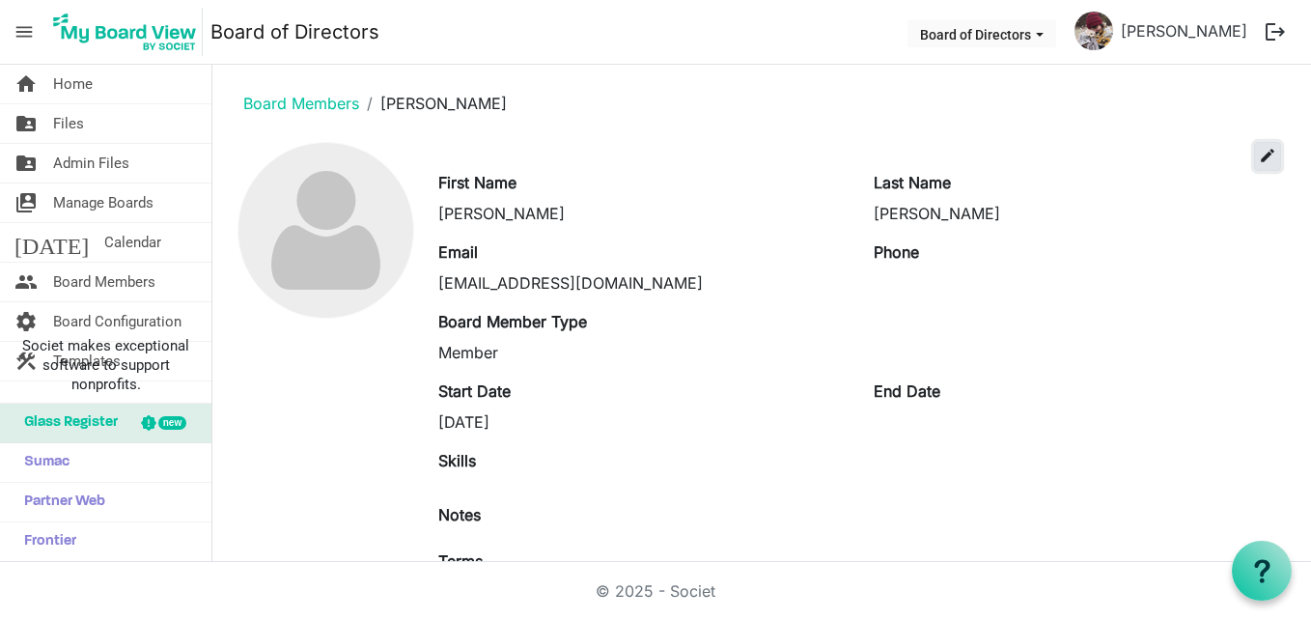
click at [1259, 157] on span "edit" at bounding box center [1267, 155] width 17 height 17
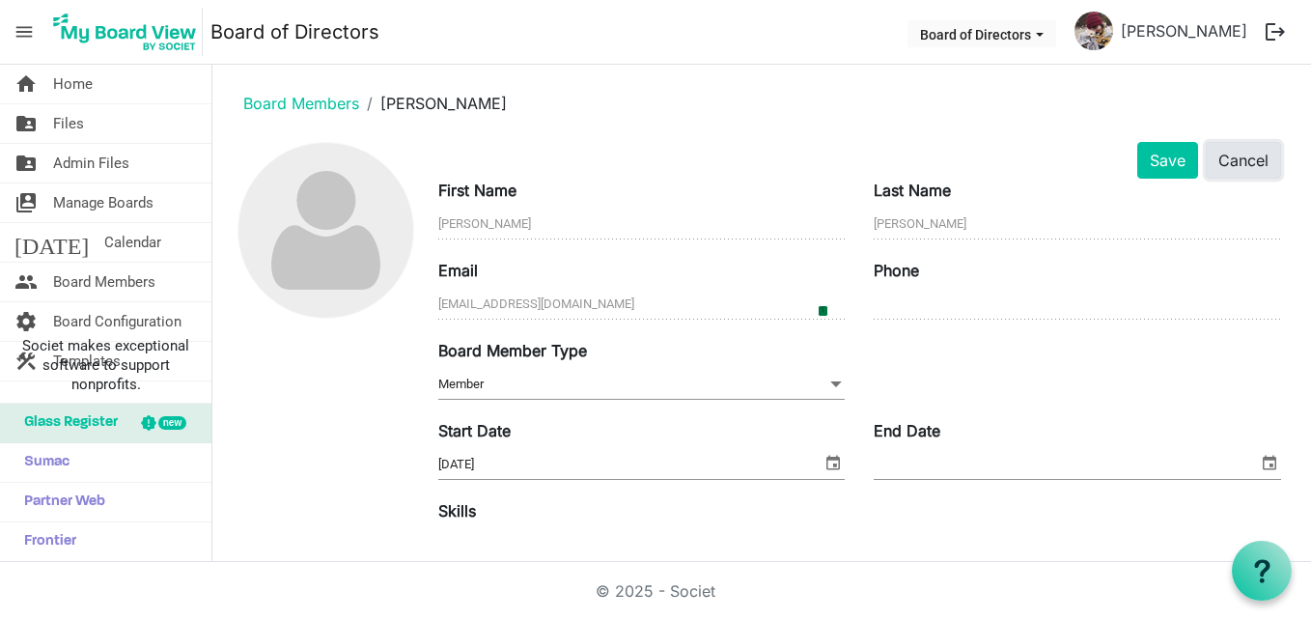
click at [1216, 166] on button "Cancel" at bounding box center [1243, 160] width 75 height 37
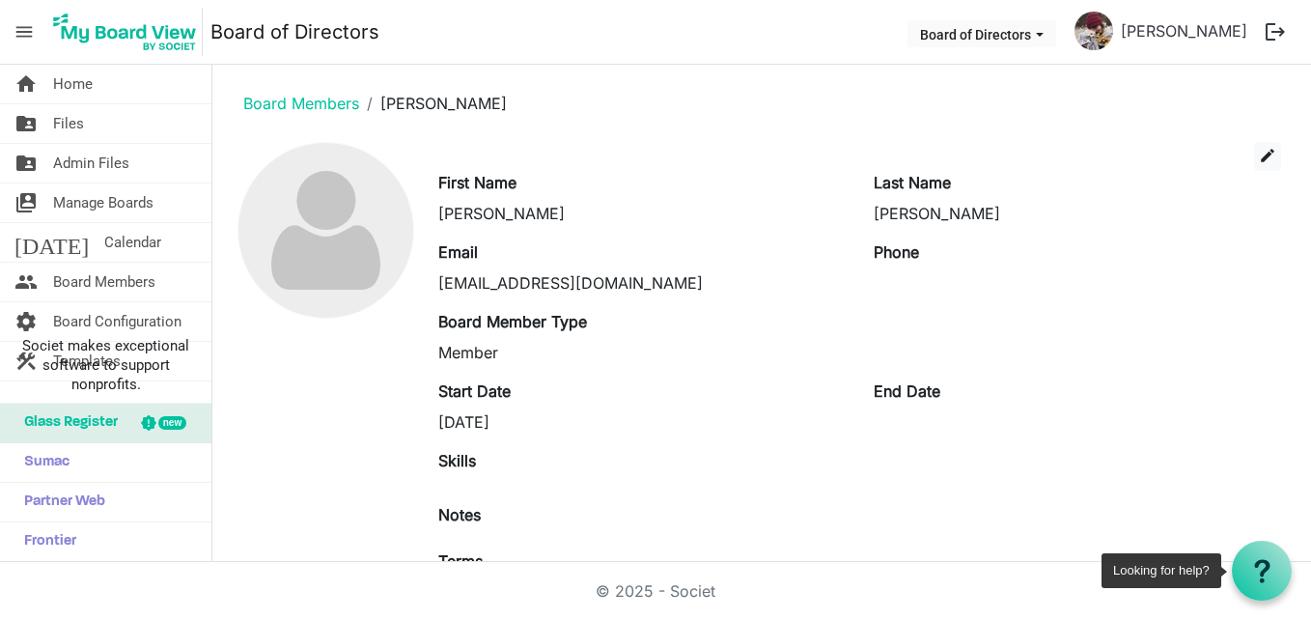
click at [1255, 570] on icon at bounding box center [1262, 571] width 24 height 24
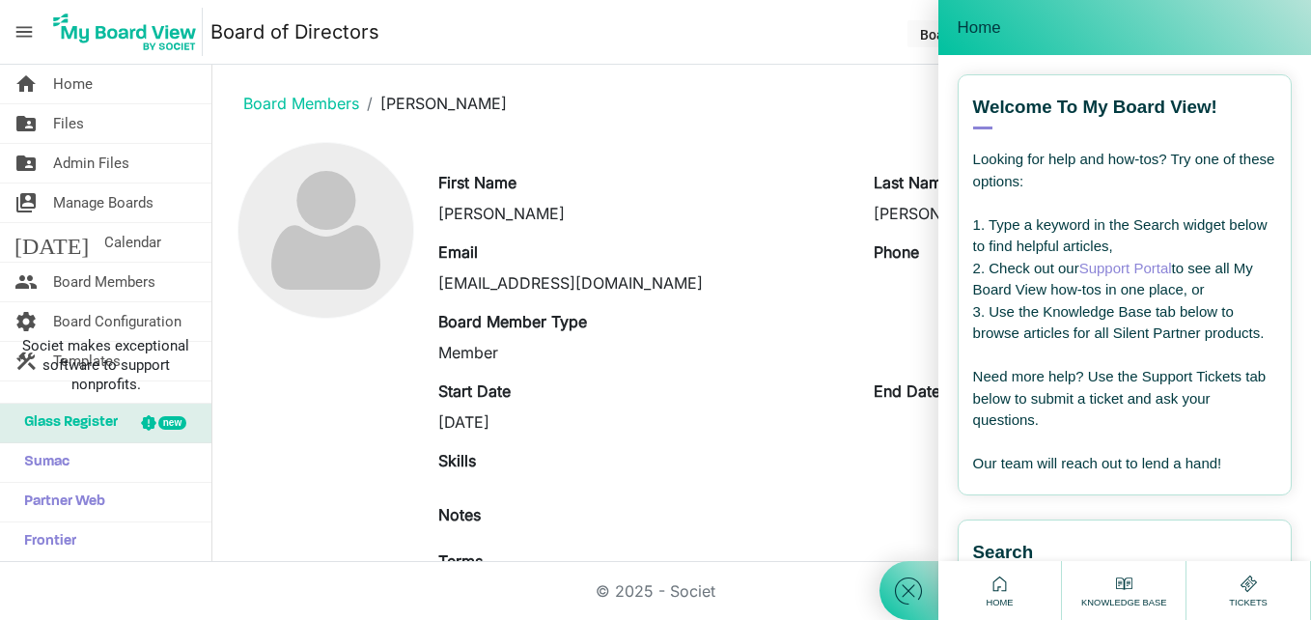
click at [1232, 573] on div "Tickets" at bounding box center [1248, 590] width 48 height 38
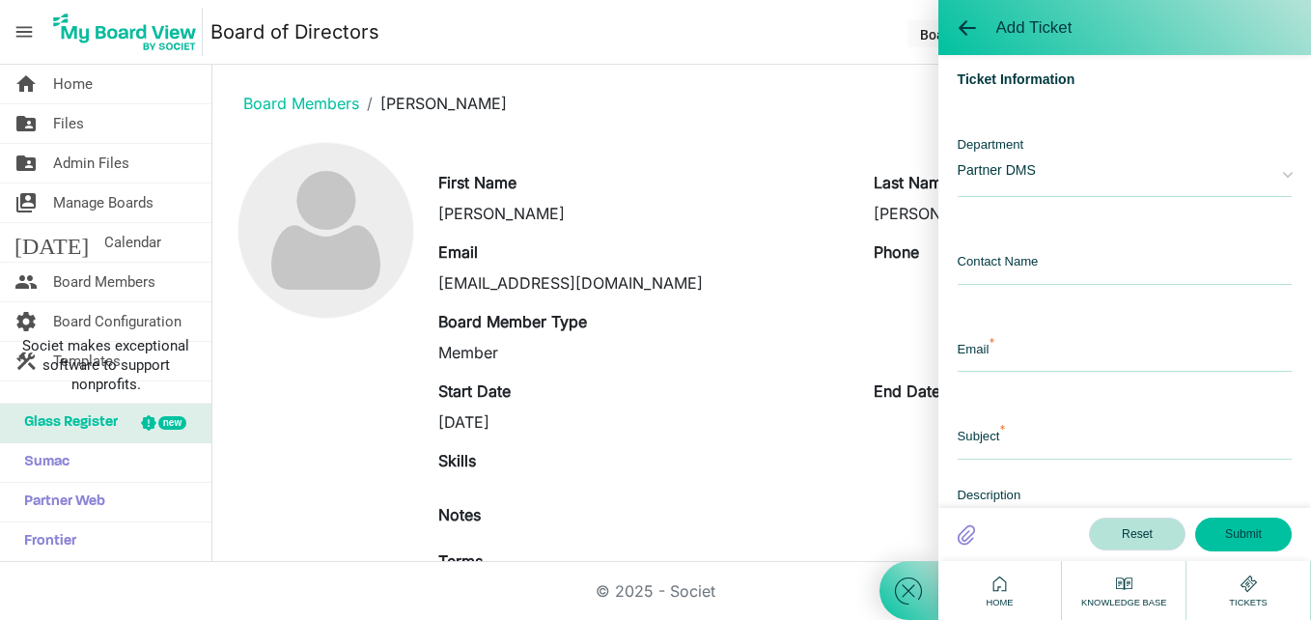
click at [994, 172] on span "Partner DMS" at bounding box center [1109, 168] width 305 height 64
click at [1000, 272] on input "text" at bounding box center [1124, 264] width 334 height 42
type input "j"
type input "[PERSON_NAME]"
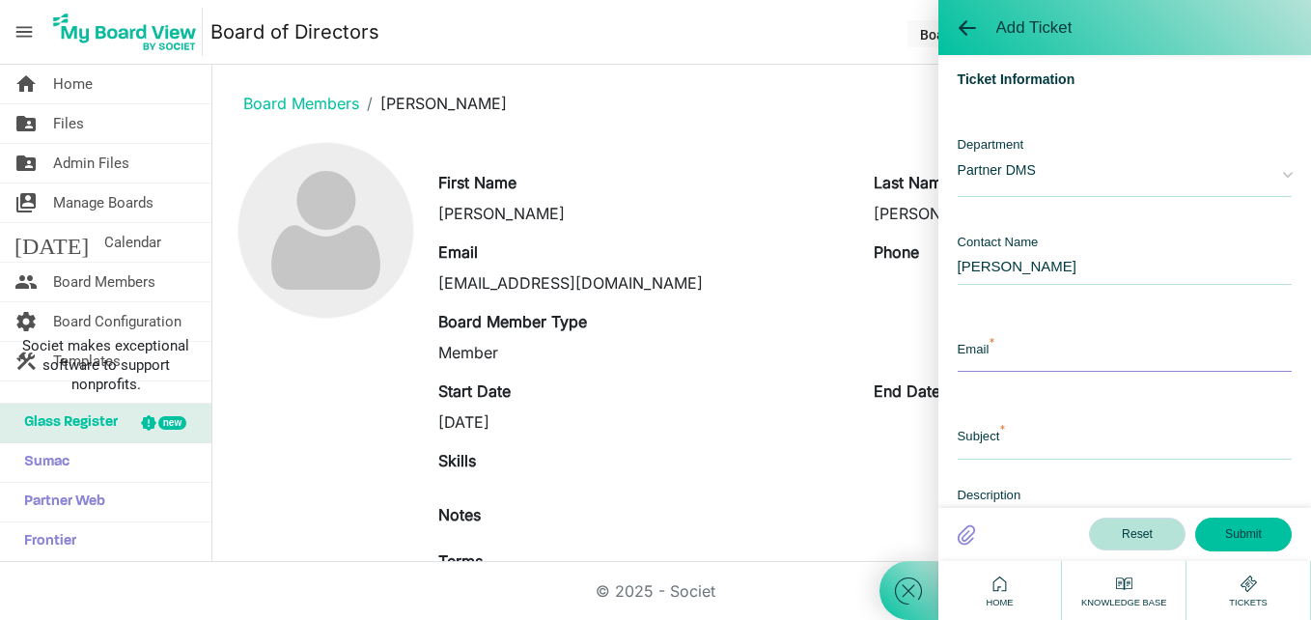
click at [1032, 354] on input "email" at bounding box center [1124, 351] width 334 height 42
type input "[EMAIL_ADDRESS][DOMAIN_NAME]"
type input "account setup issue"
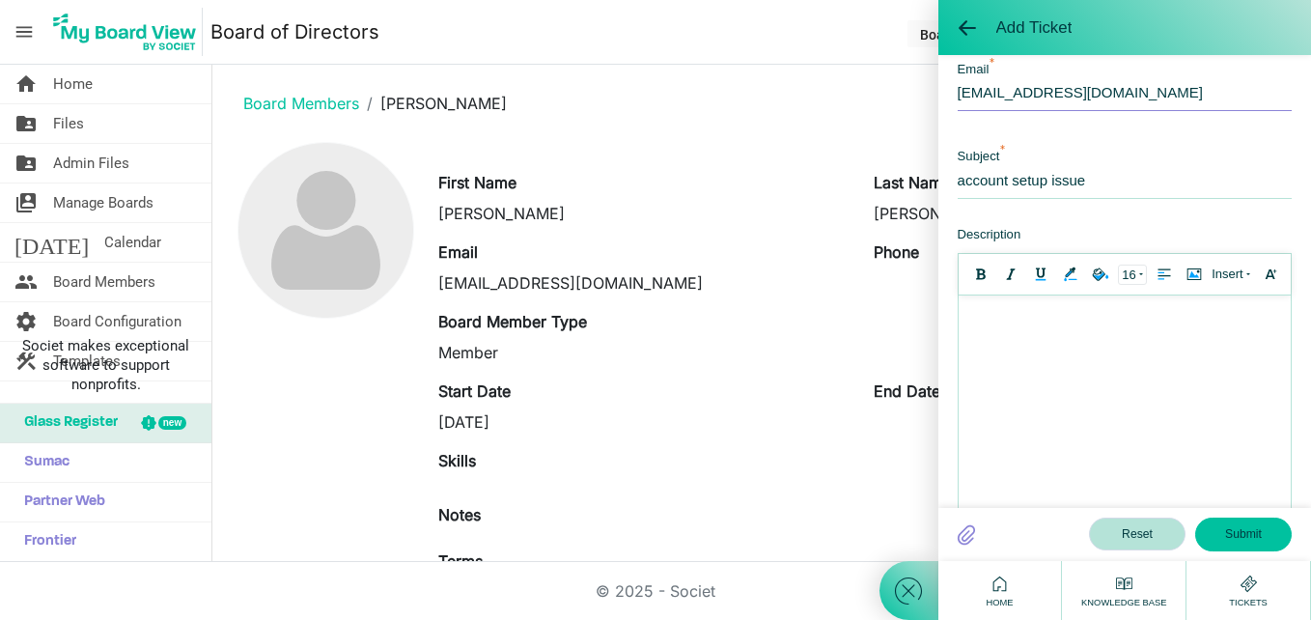
scroll to position [245, 0]
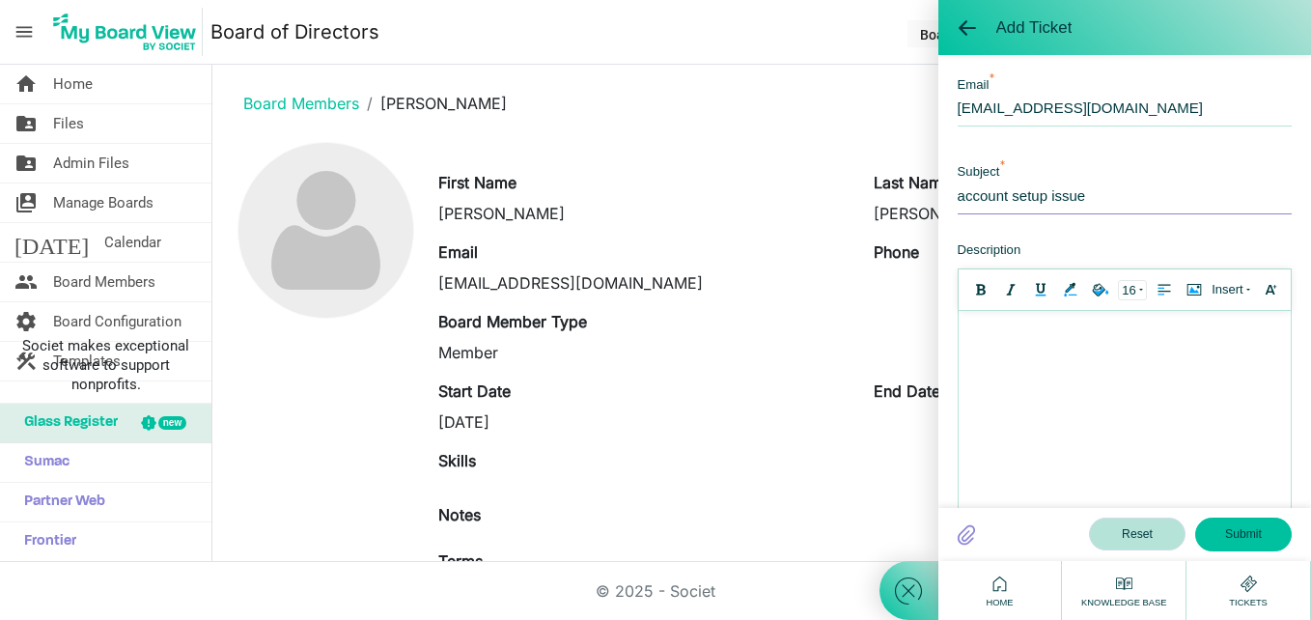
drag, startPoint x: 1112, startPoint y: 204, endPoint x: 723, endPoint y: 131, distance: 395.7
click at [744, 134] on body "menu Board of Directors Board of Directors [PERSON_NAME] logout home Home folde…" at bounding box center [655, 281] width 1311 height 562
type input "removing board member"
click at [1036, 348] on body at bounding box center [1123, 417] width 332 height 212
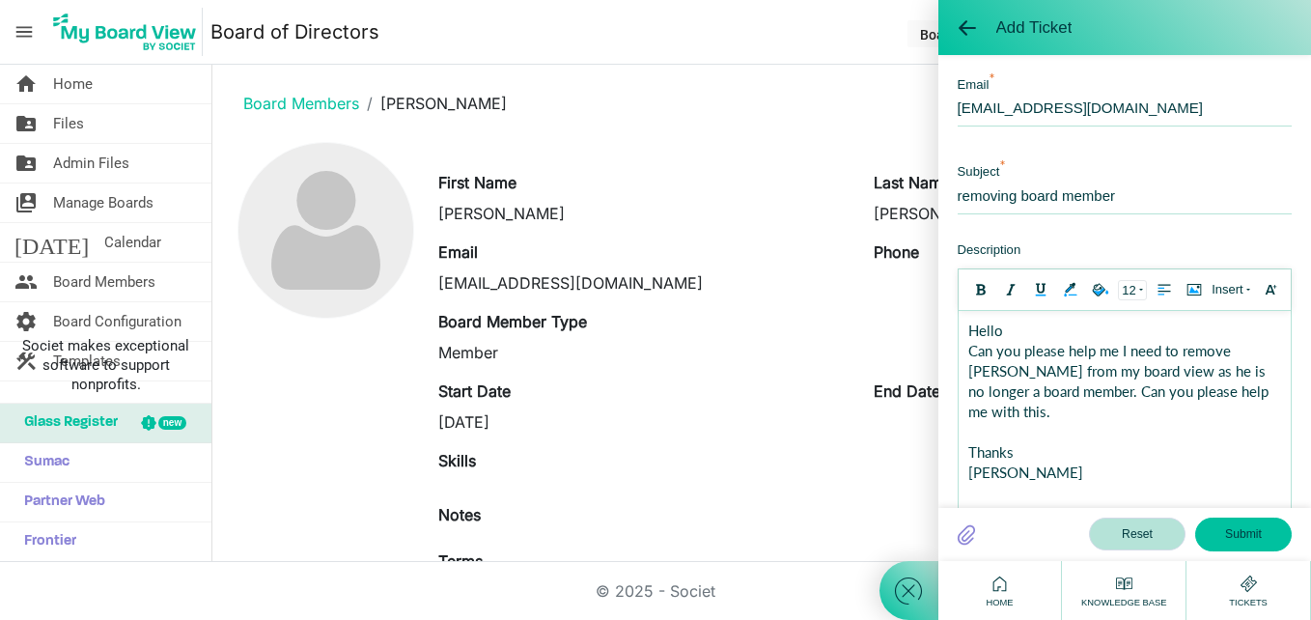
click at [1195, 369] on div "Can you please help me I need to remove [PERSON_NAME] from my board view as he …" at bounding box center [1123, 381] width 313 height 81
drag, startPoint x: 1135, startPoint y: 394, endPoint x: 1122, endPoint y: 397, distance: 13.8
click at [1135, 393] on div "Can you please help me I need to remove [PERSON_NAME] from my board view, as he…" at bounding box center [1123, 381] width 313 height 81
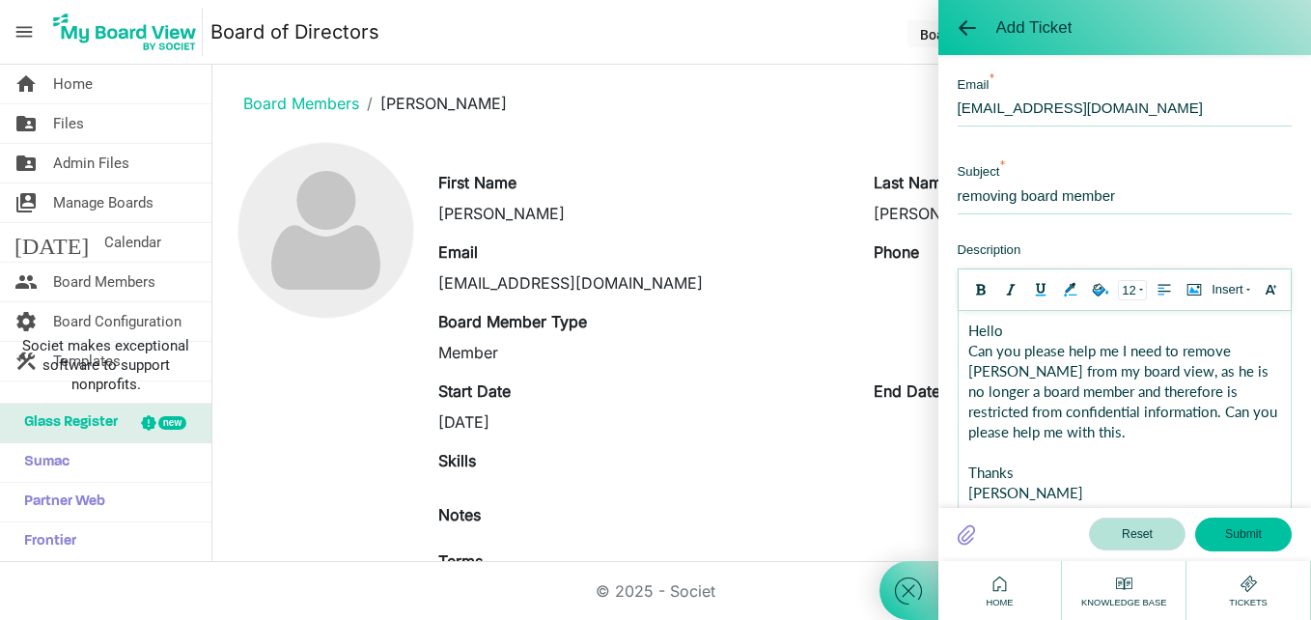
click at [1160, 432] on div "Can you please help me I need to remove [PERSON_NAME] from my board view, as he…" at bounding box center [1123, 391] width 313 height 101
drag, startPoint x: 1158, startPoint y: 428, endPoint x: 1225, endPoint y: 405, distance: 70.2
click at [1225, 405] on div "Can you please help me I need to remove [PERSON_NAME] from my board view, as he…" at bounding box center [1123, 391] width 313 height 101
click at [1134, 454] on div "Thanks" at bounding box center [1123, 452] width 313 height 20
click at [1011, 333] on div "Hello" at bounding box center [1123, 330] width 313 height 20
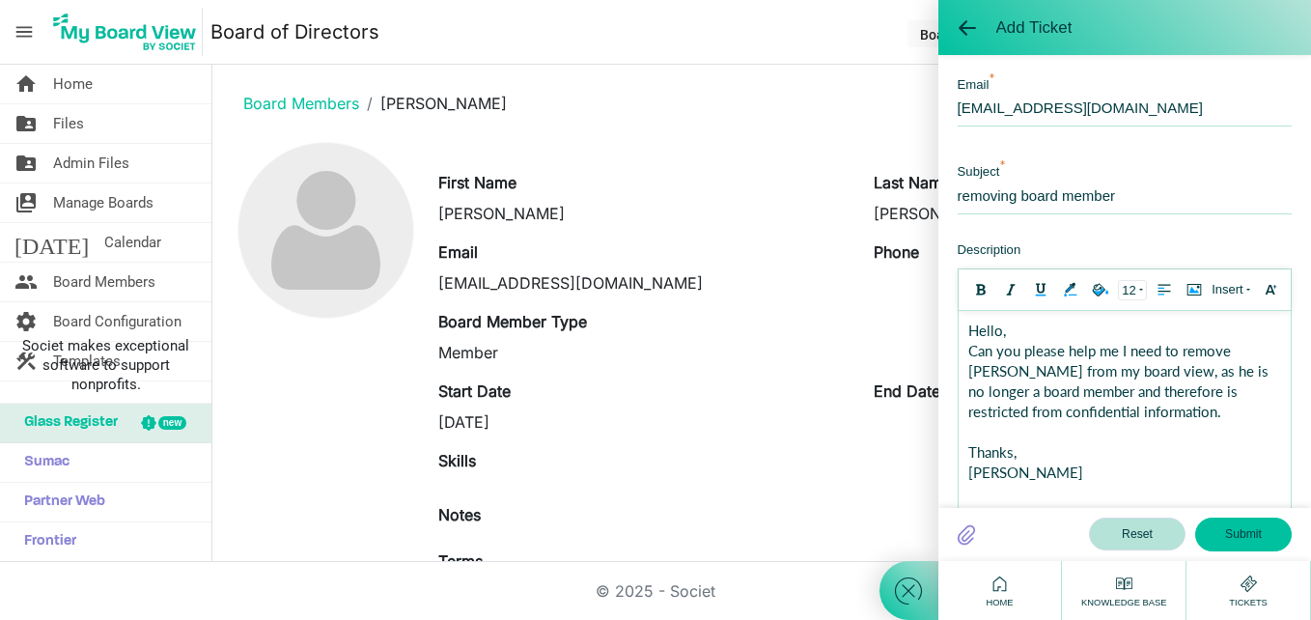
click at [1112, 350] on div "Can you please help me I need to remove [PERSON_NAME] from my board view, as he…" at bounding box center [1123, 381] width 313 height 81
click at [1180, 351] on div "Can you please help me, I need to remove [PERSON_NAME] from my board view, as h…" at bounding box center [1123, 381] width 313 height 81
drag, startPoint x: 1062, startPoint y: 503, endPoint x: 1049, endPoint y: 504, distance: 12.6
click at [1059, 499] on body "Hello, Can you please help me, I need to immediately remove [PERSON_NAME] from …" at bounding box center [1123, 417] width 332 height 212
click at [957, 196] on input "removing board member" at bounding box center [1124, 194] width 334 height 42
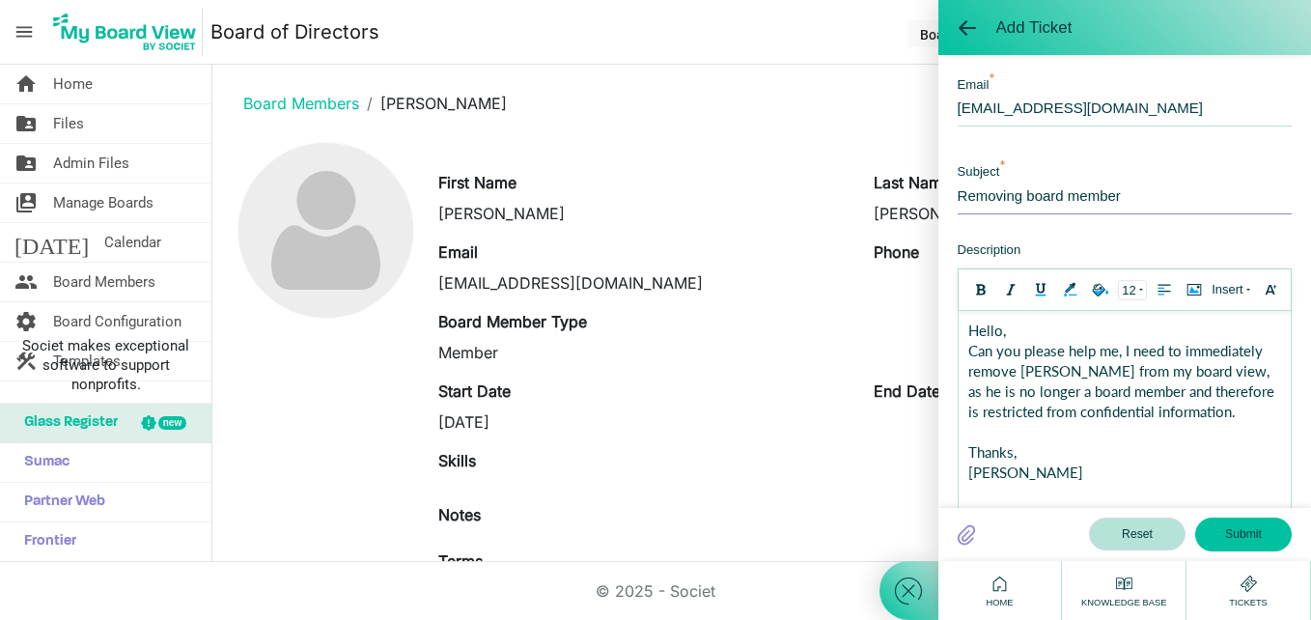
click at [1024, 197] on input "Removing board member" at bounding box center [1124, 194] width 334 height 42
drag, startPoint x: 1060, startPoint y: 189, endPoint x: 874, endPoint y: 186, distance: 185.3
click at [899, 182] on div "Add Ticket Welcome! How can I help you ? --- email --- Template Choose A Templa…" at bounding box center [1094, 310] width 431 height 620
click at [1122, 192] on input "Board Member removal" at bounding box center [1124, 194] width 334 height 42
type input "Board Member removal/delete"
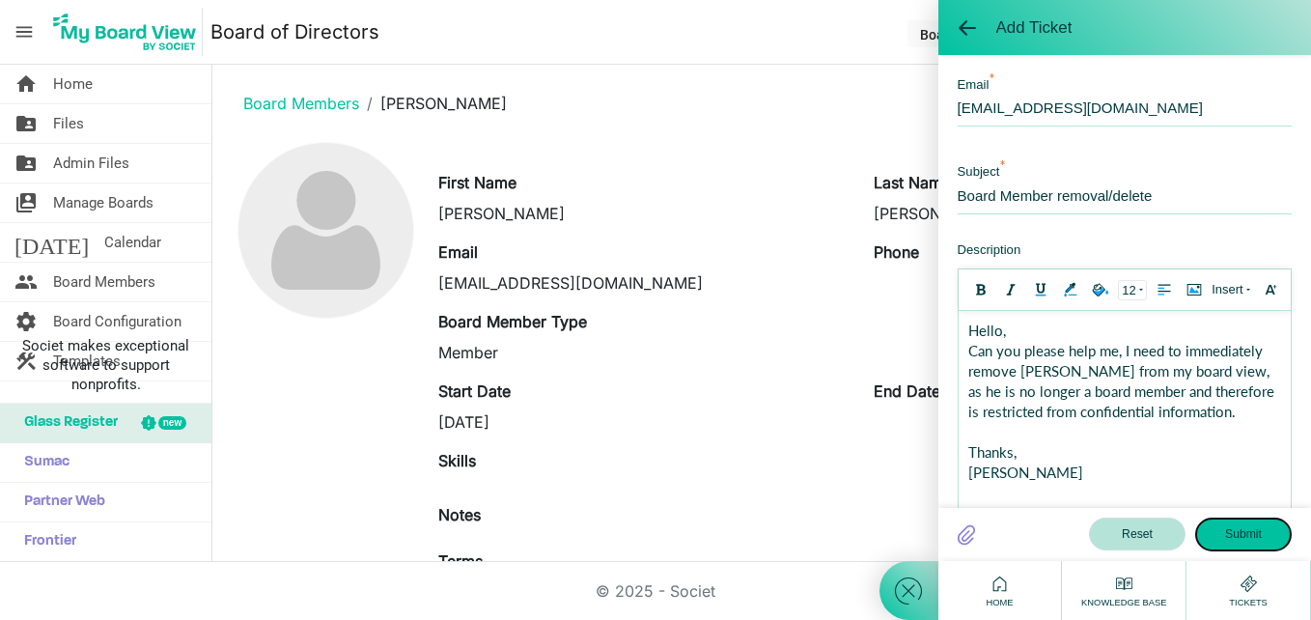
click at [1225, 521] on button "Submit" at bounding box center [1243, 533] width 97 height 33
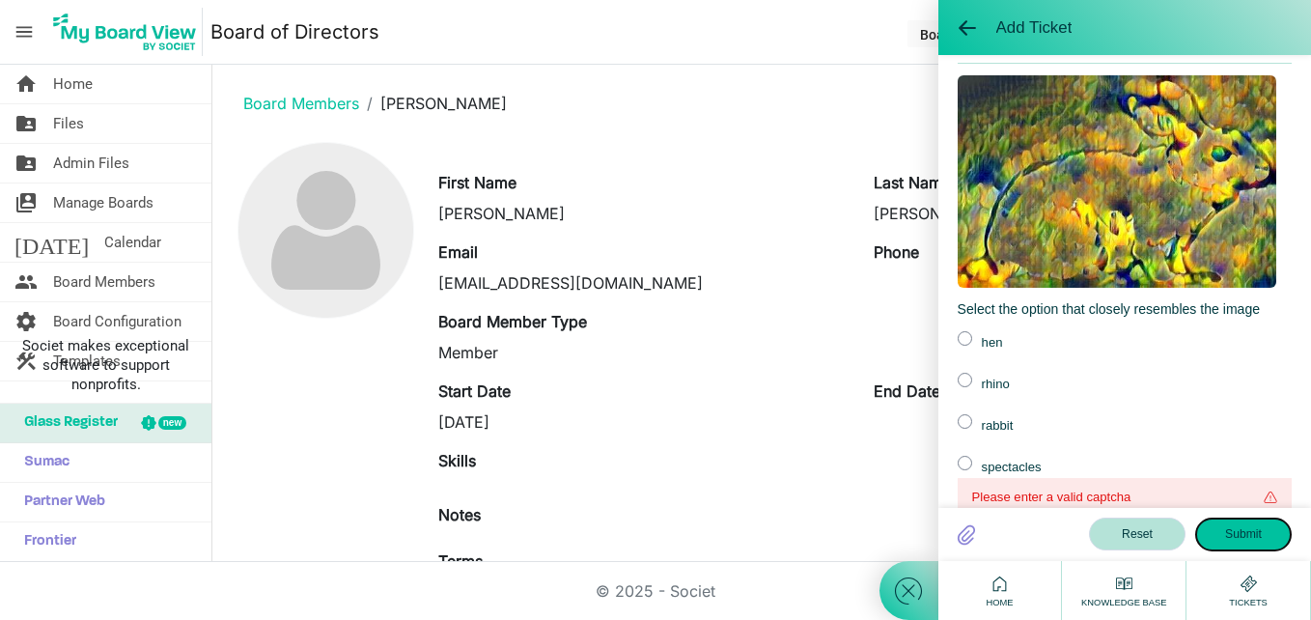
scroll to position [919, 0]
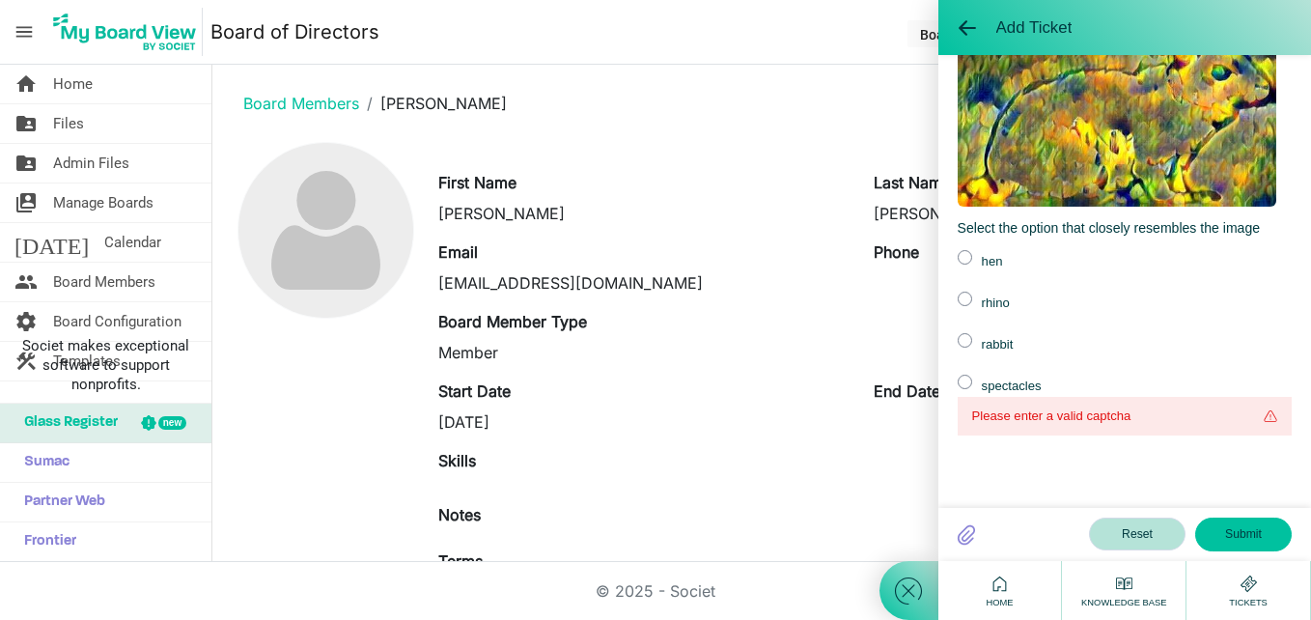
click at [959, 344] on label at bounding box center [964, 340] width 14 height 14
click at [0, 0] on input "radio" at bounding box center [0, 0] width 0 height 0
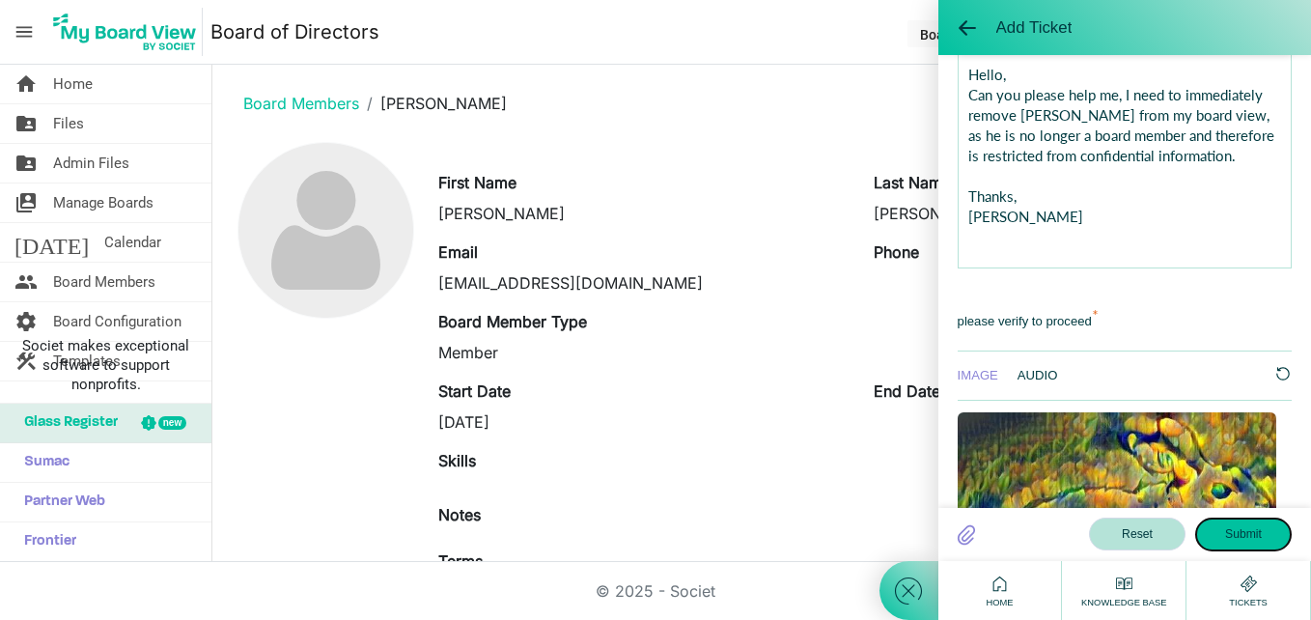
click at [1227, 549] on button "Submit" at bounding box center [1243, 533] width 97 height 33
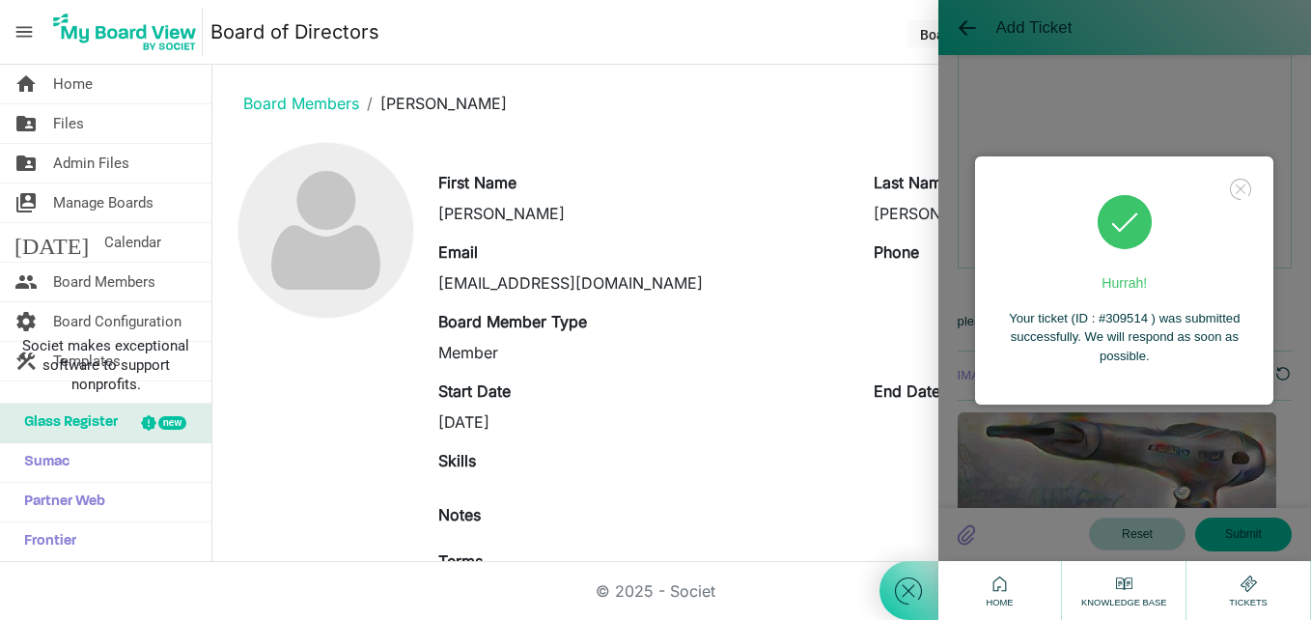
click at [1235, 186] on icon at bounding box center [1240, 189] width 27 height 27
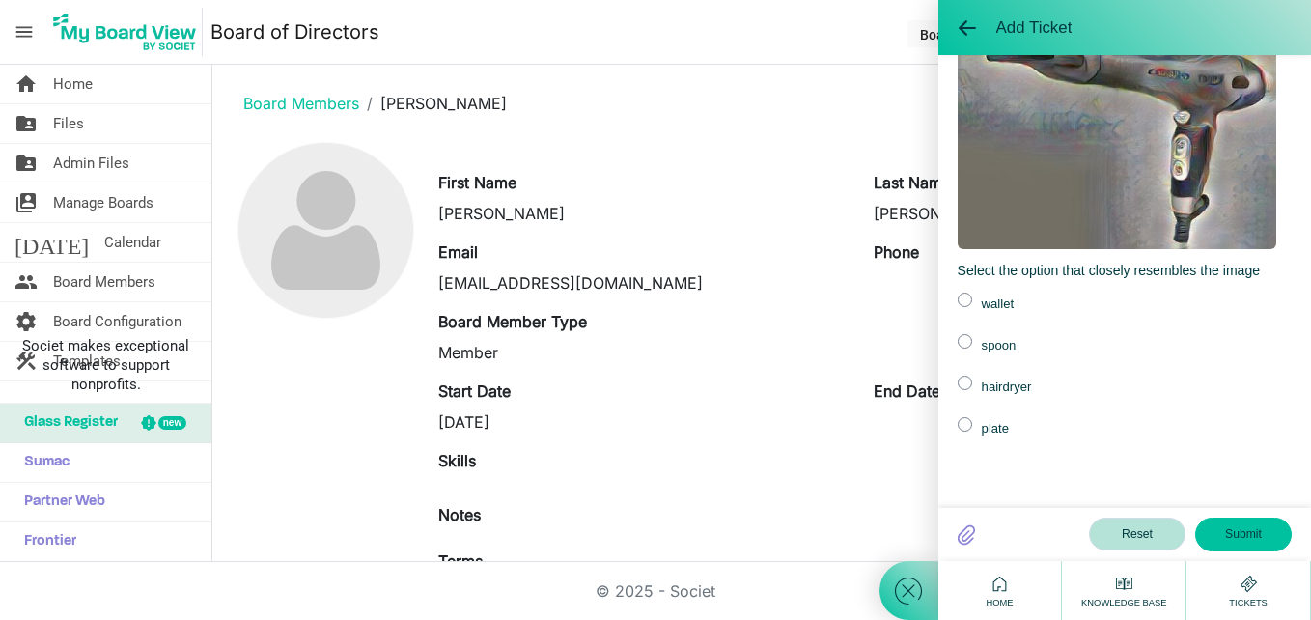
scroll to position [880, 0]
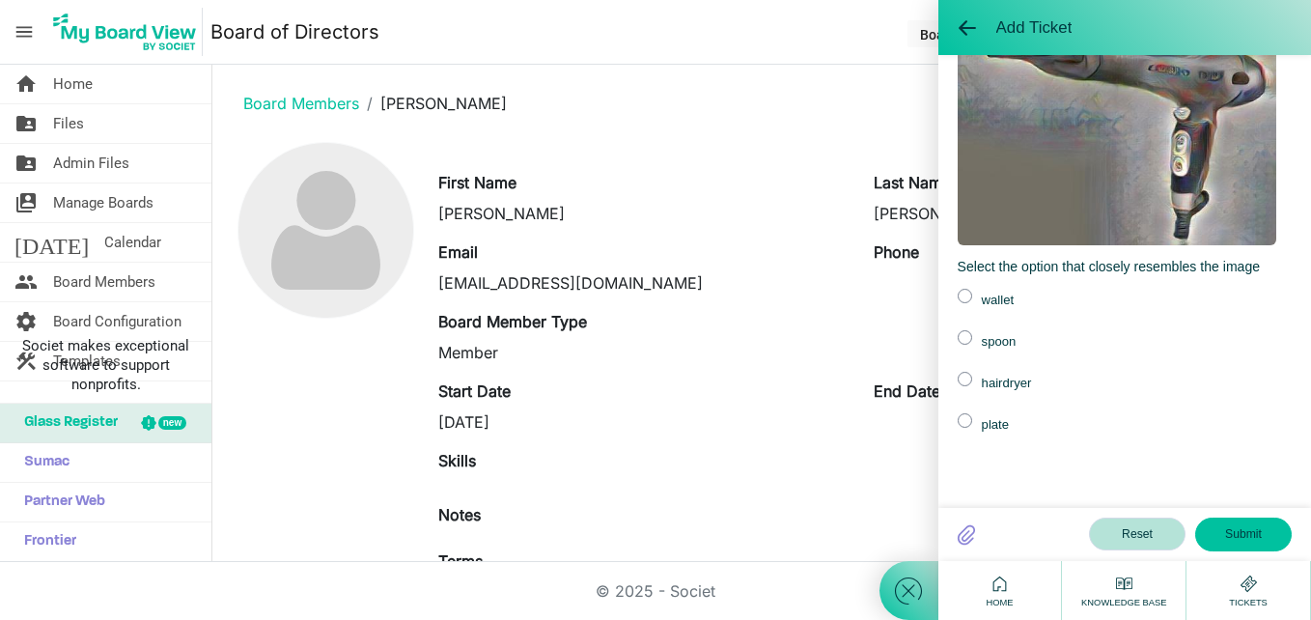
click at [961, 41] on div "Add Ticket" at bounding box center [1124, 27] width 373 height 55
